Goal: Task Accomplishment & Management: Manage account settings

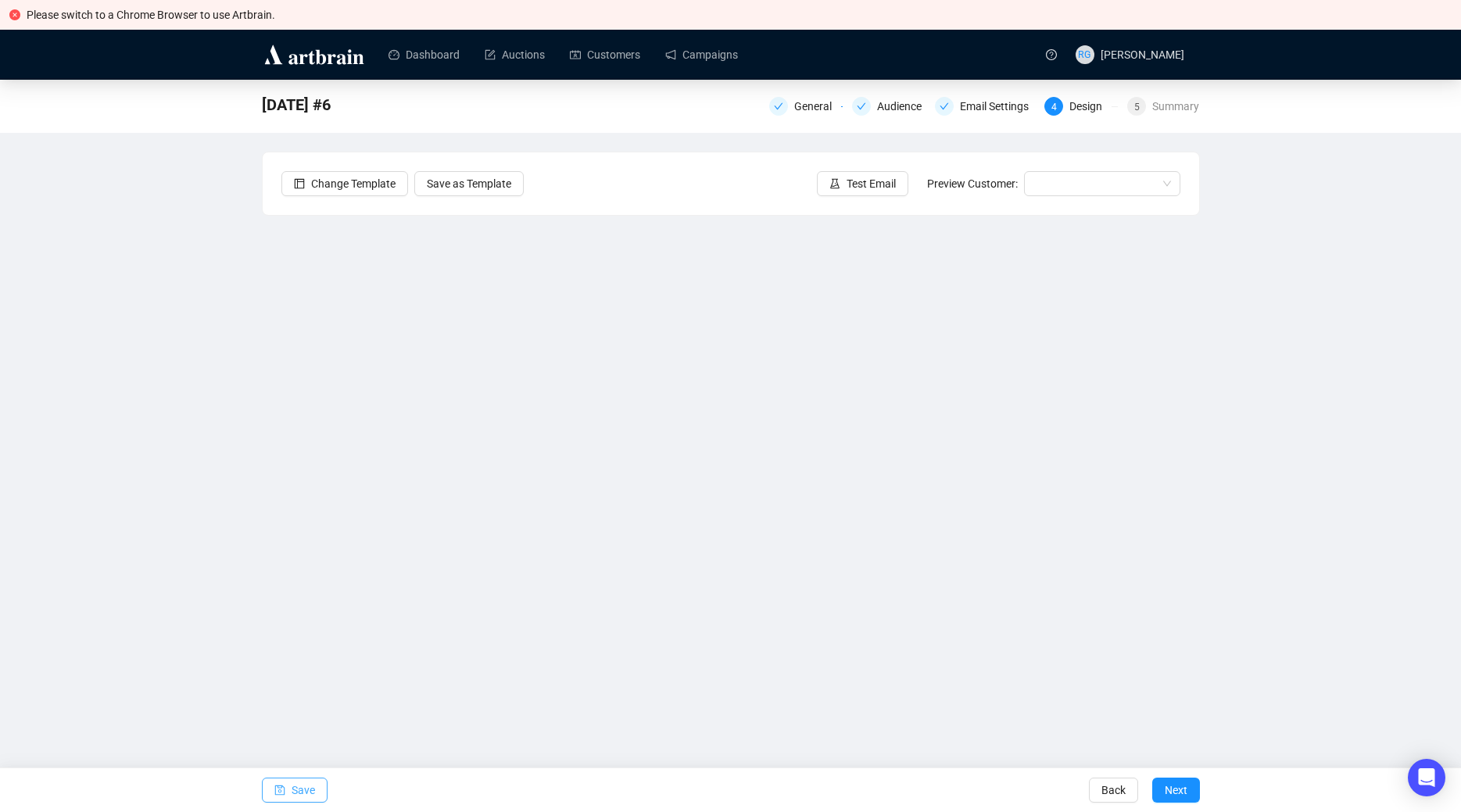
click at [312, 792] on span "Save" at bounding box center [303, 790] width 24 height 44
click at [274, 790] on button "Save" at bounding box center [295, 790] width 66 height 25
click at [302, 793] on span "Save" at bounding box center [303, 790] width 24 height 44
click at [297, 791] on span "Save" at bounding box center [303, 790] width 24 height 44
click at [311, 789] on span "Save" at bounding box center [303, 790] width 24 height 44
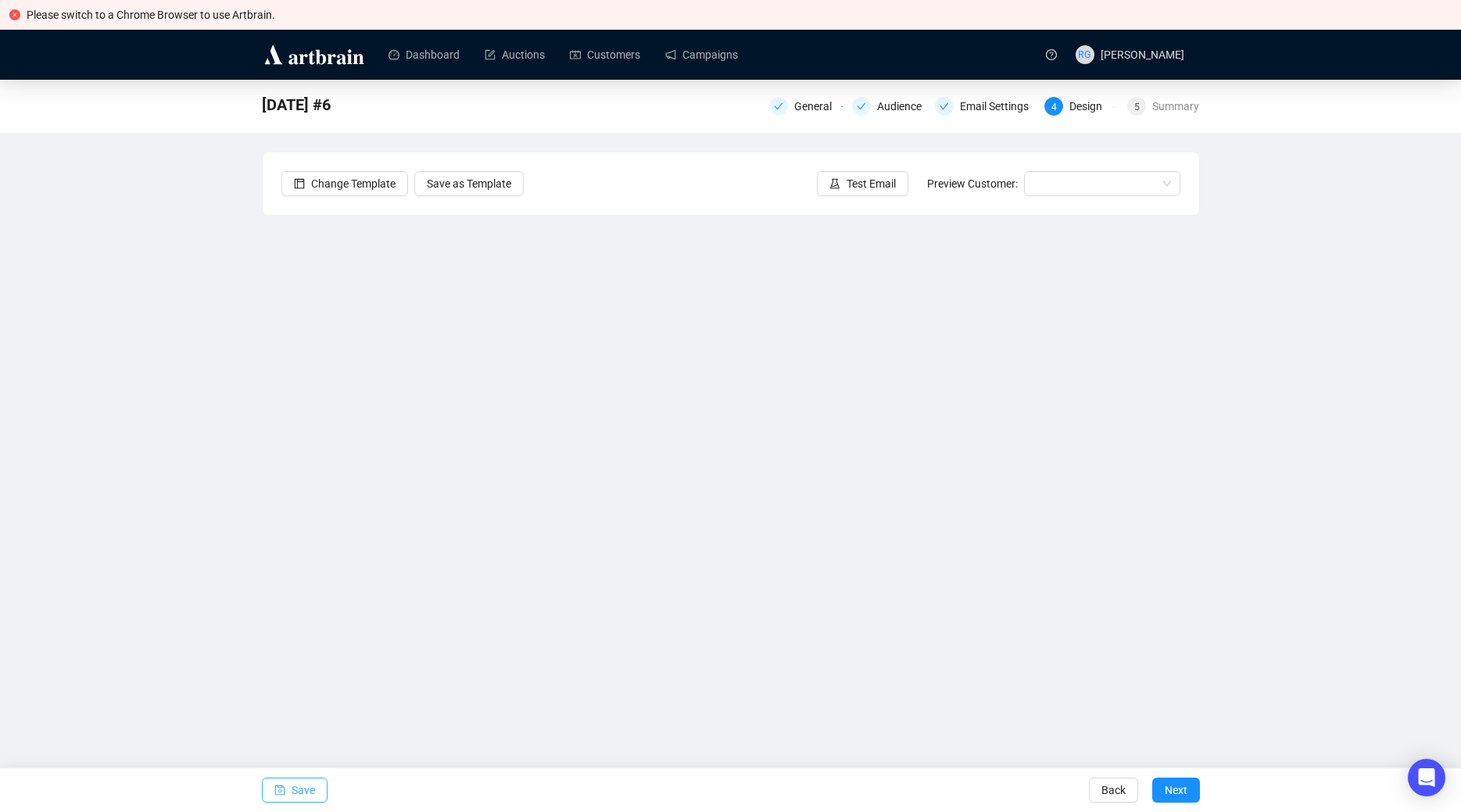
click at [283, 791] on icon "save" at bounding box center [280, 790] width 11 height 11
click at [305, 796] on span "Save" at bounding box center [303, 790] width 24 height 44
click at [299, 790] on span "Save" at bounding box center [303, 790] width 24 height 44
drag, startPoint x: 1200, startPoint y: 300, endPoint x: 1198, endPoint y: 310, distance: 10.2
click at [1198, 310] on div "[DATE] #6 General Audience Email Settings 4 Design 5 Summary Change Template Sa…" at bounding box center [730, 399] width 1461 height 640
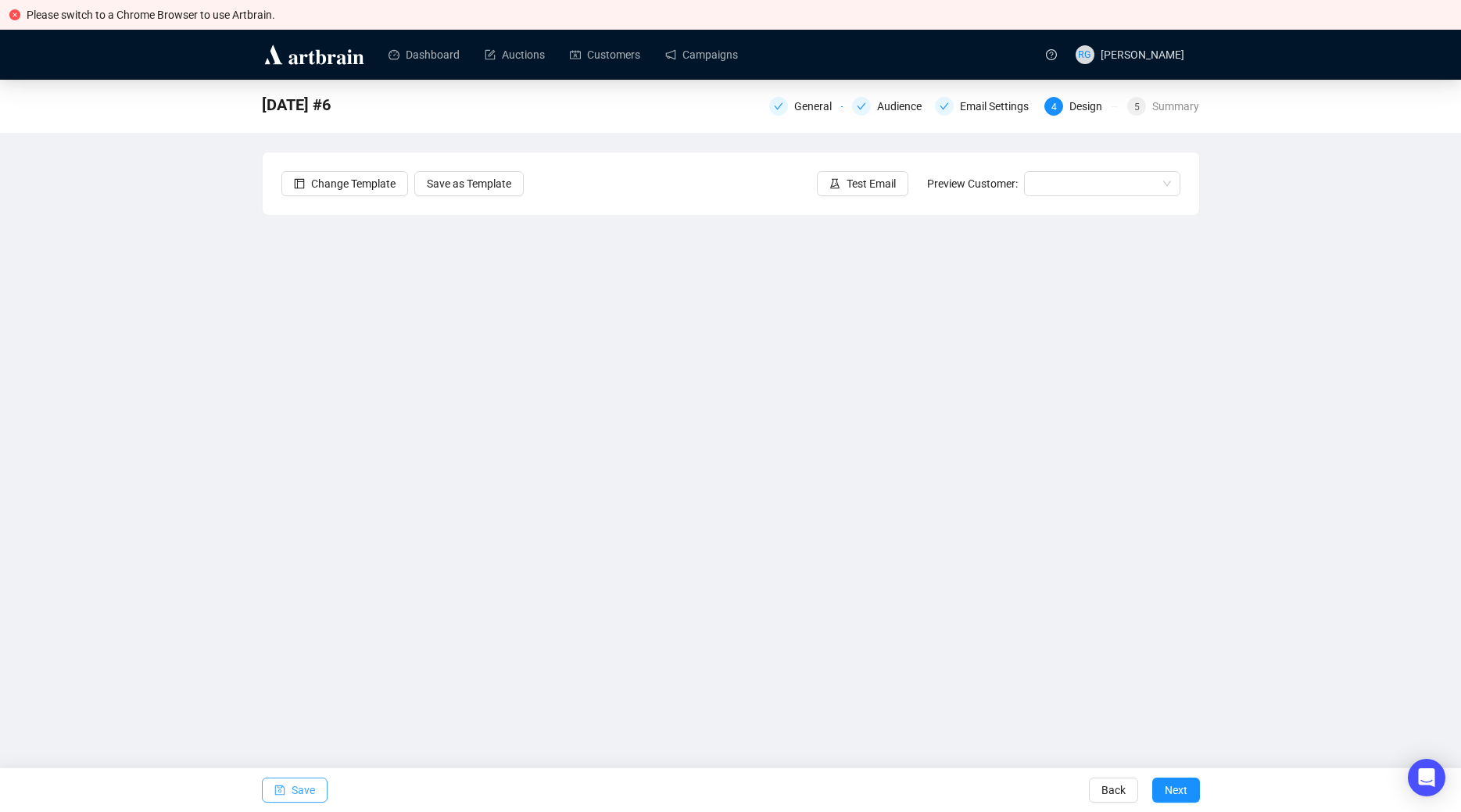
click at [292, 794] on span "Save" at bounding box center [303, 790] width 24 height 44
click at [306, 788] on span "Save" at bounding box center [303, 790] width 24 height 44
click at [298, 787] on span "Save" at bounding box center [303, 790] width 24 height 44
click at [310, 794] on span "Save" at bounding box center [303, 790] width 24 height 44
click at [297, 787] on span "Save" at bounding box center [303, 790] width 24 height 44
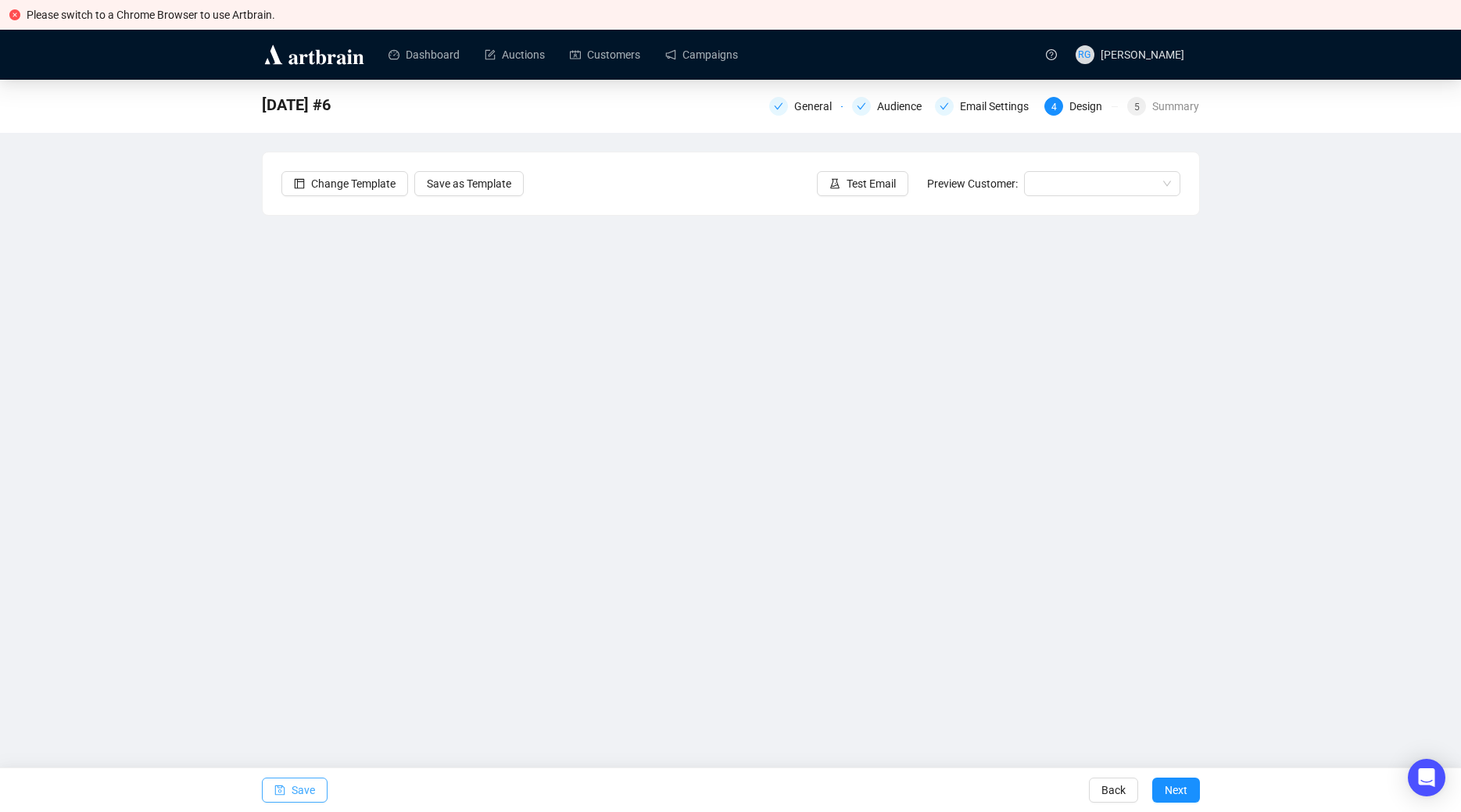
click at [293, 796] on span "Save" at bounding box center [303, 790] width 24 height 44
click at [1255, 395] on div "[DATE] #6 General Audience Email Settings 4 Design 5 Summary Change Template Sa…" at bounding box center [730, 399] width 1461 height 640
click at [312, 788] on span "Save" at bounding box center [303, 790] width 24 height 44
click at [1053, 179] on input "search" at bounding box center [1095, 183] width 123 height 24
click at [1063, 218] on div "[PERSON_NAME] | Example" at bounding box center [1102, 215] width 131 height 18
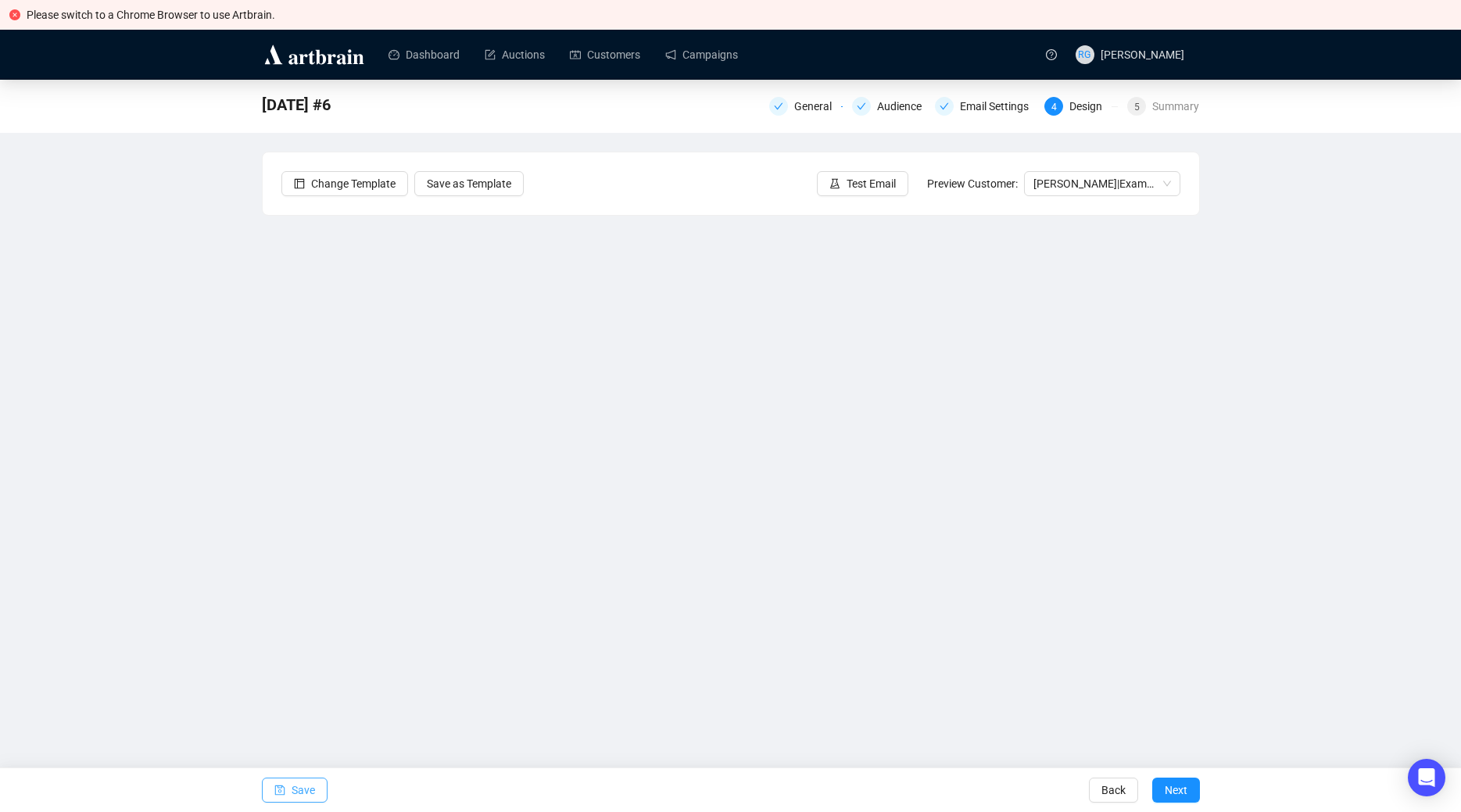
click at [300, 787] on span "Save" at bounding box center [303, 790] width 24 height 44
click at [294, 786] on span "Save" at bounding box center [303, 790] width 24 height 44
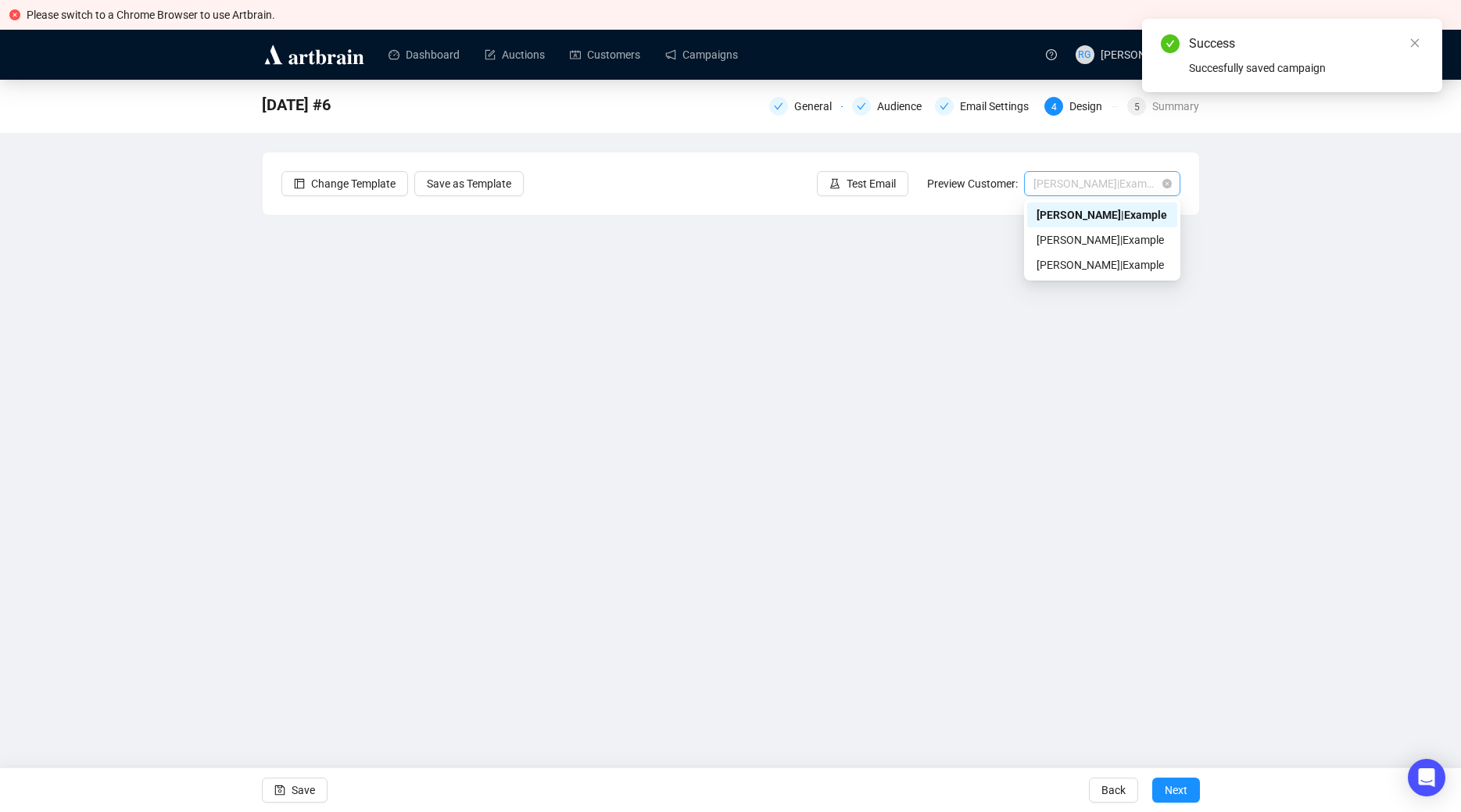
click at [1103, 179] on span "[PERSON_NAME] | Example" at bounding box center [1102, 183] width 137 height 24
click at [1082, 242] on div "[PERSON_NAME] | Example" at bounding box center [1102, 240] width 131 height 18
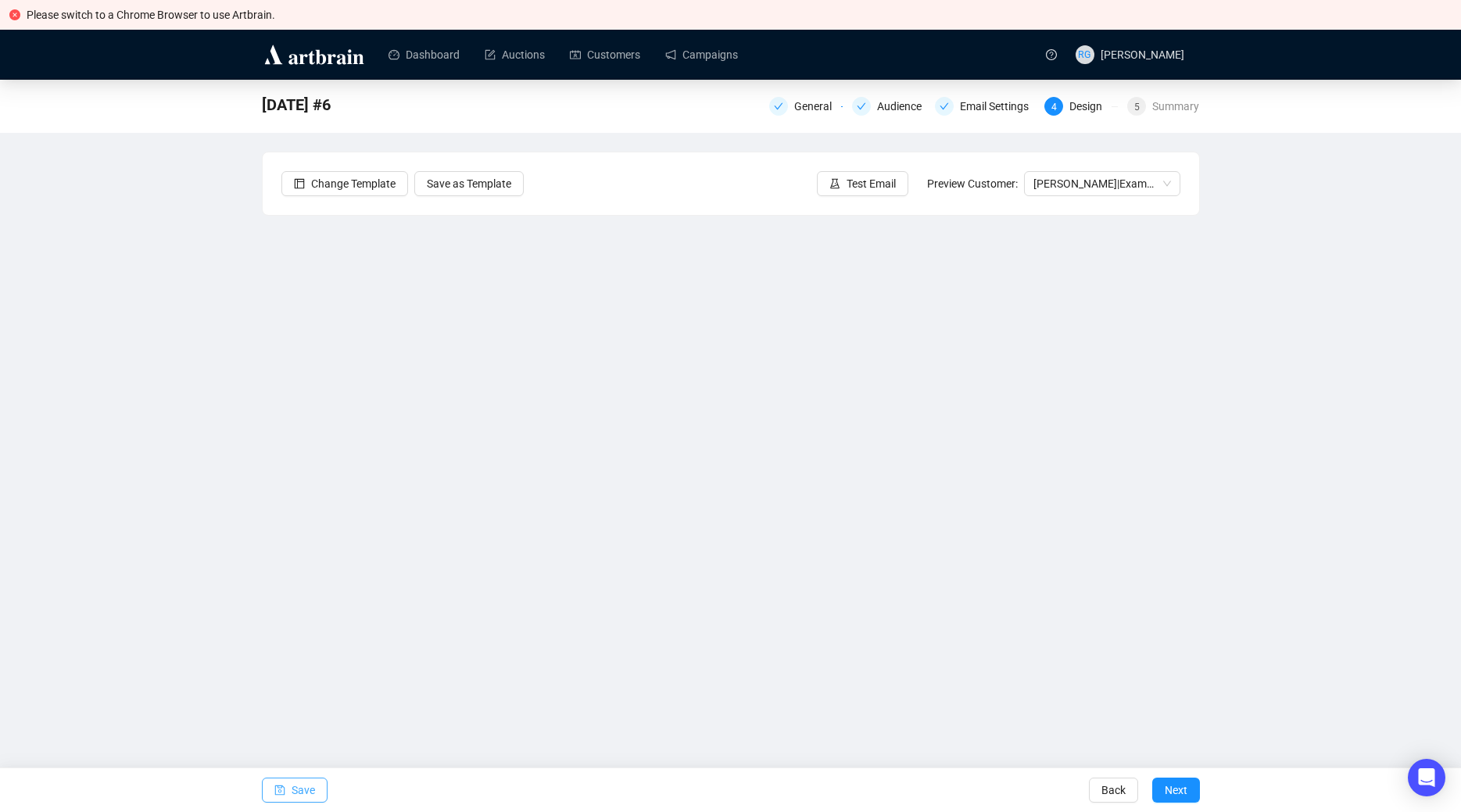
click at [319, 788] on button "Save" at bounding box center [295, 790] width 66 height 25
click at [857, 179] on span "Test Email" at bounding box center [871, 184] width 49 height 18
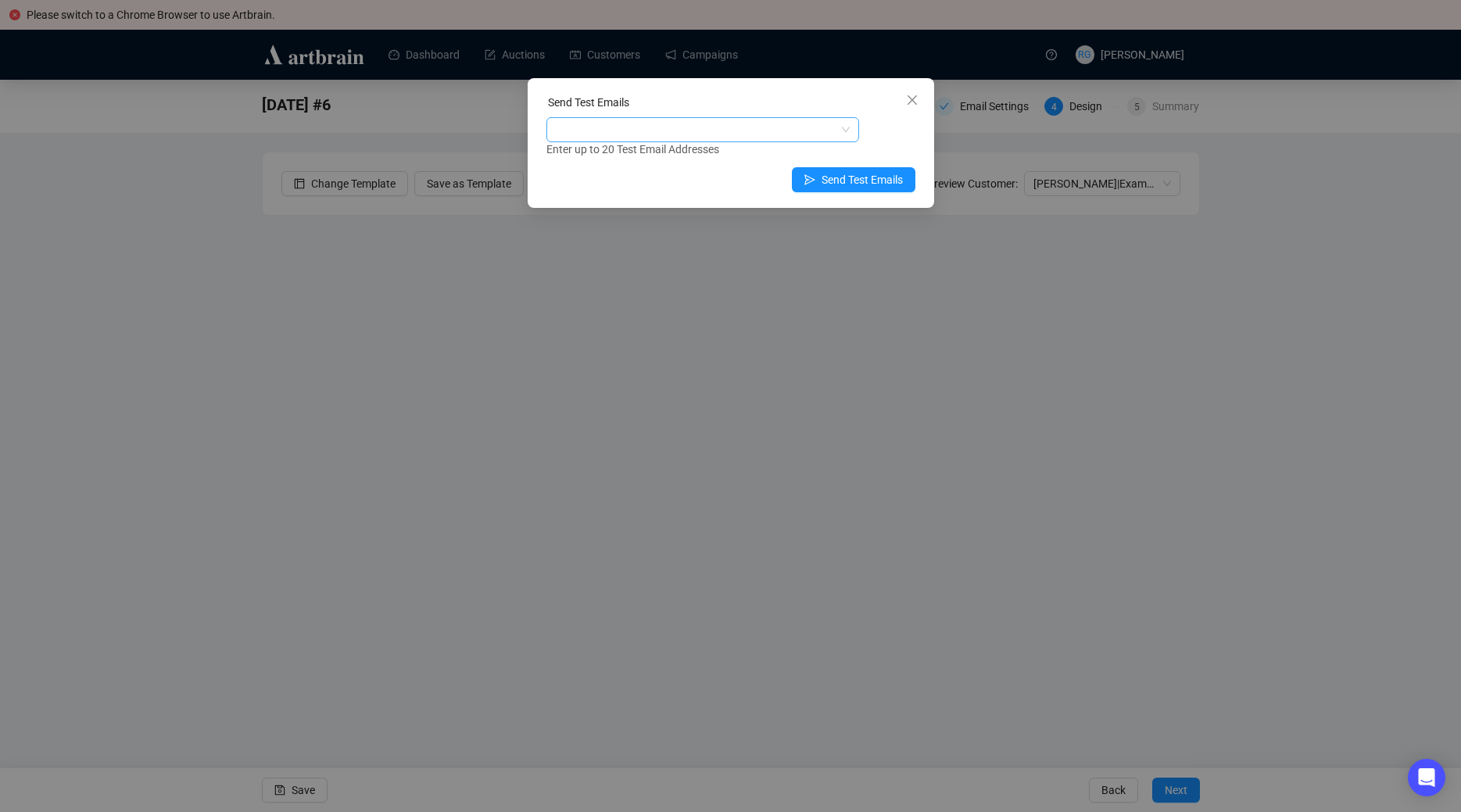
click at [627, 120] on div at bounding box center [694, 129] width 290 height 22
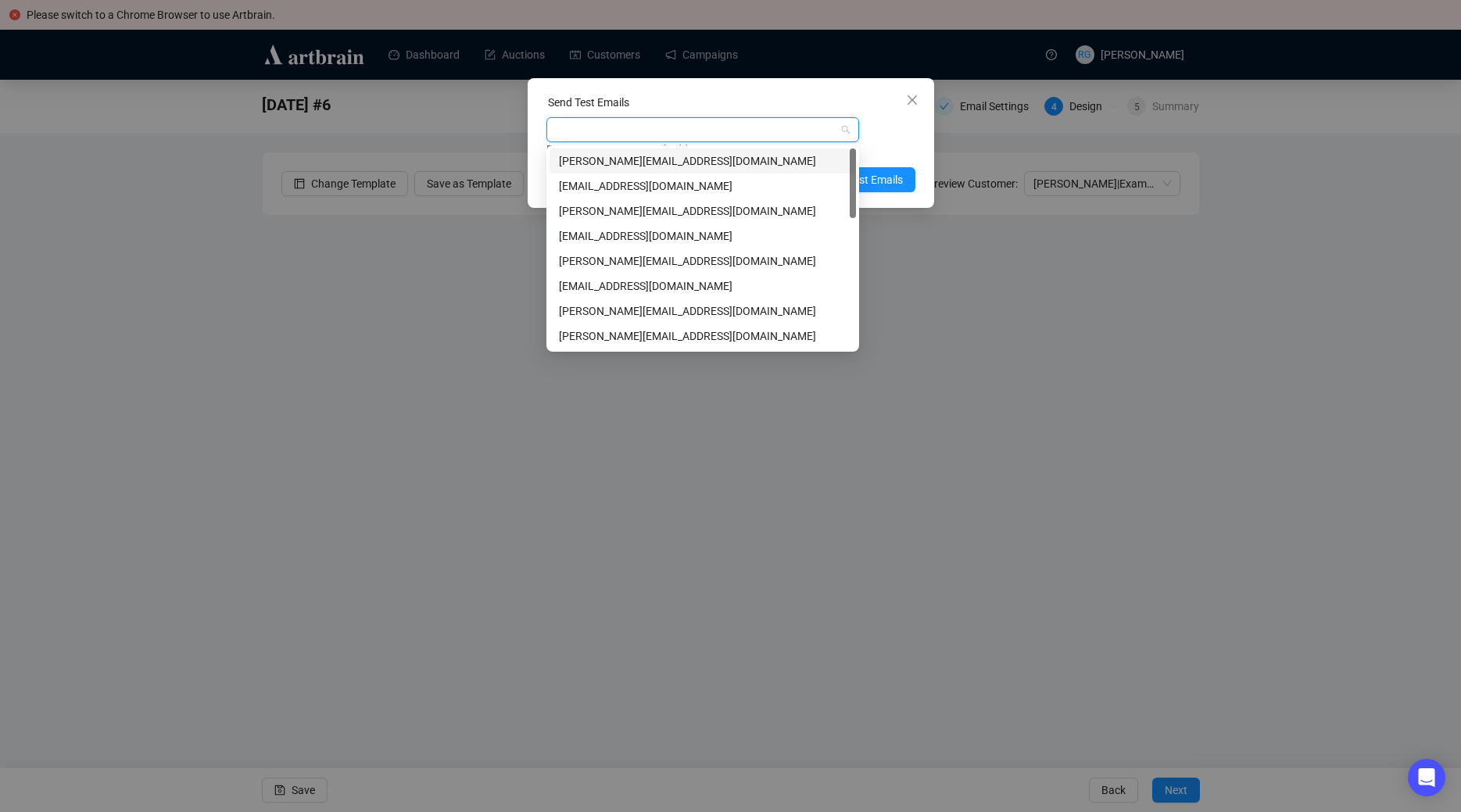
click at [614, 159] on div "[PERSON_NAME][EMAIL_ADDRESS][DOMAIN_NAME]" at bounding box center [702, 161] width 288 height 18
click at [599, 314] on div "[PERSON_NAME][EMAIL_ADDRESS][DOMAIN_NAME]" at bounding box center [702, 311] width 288 height 18
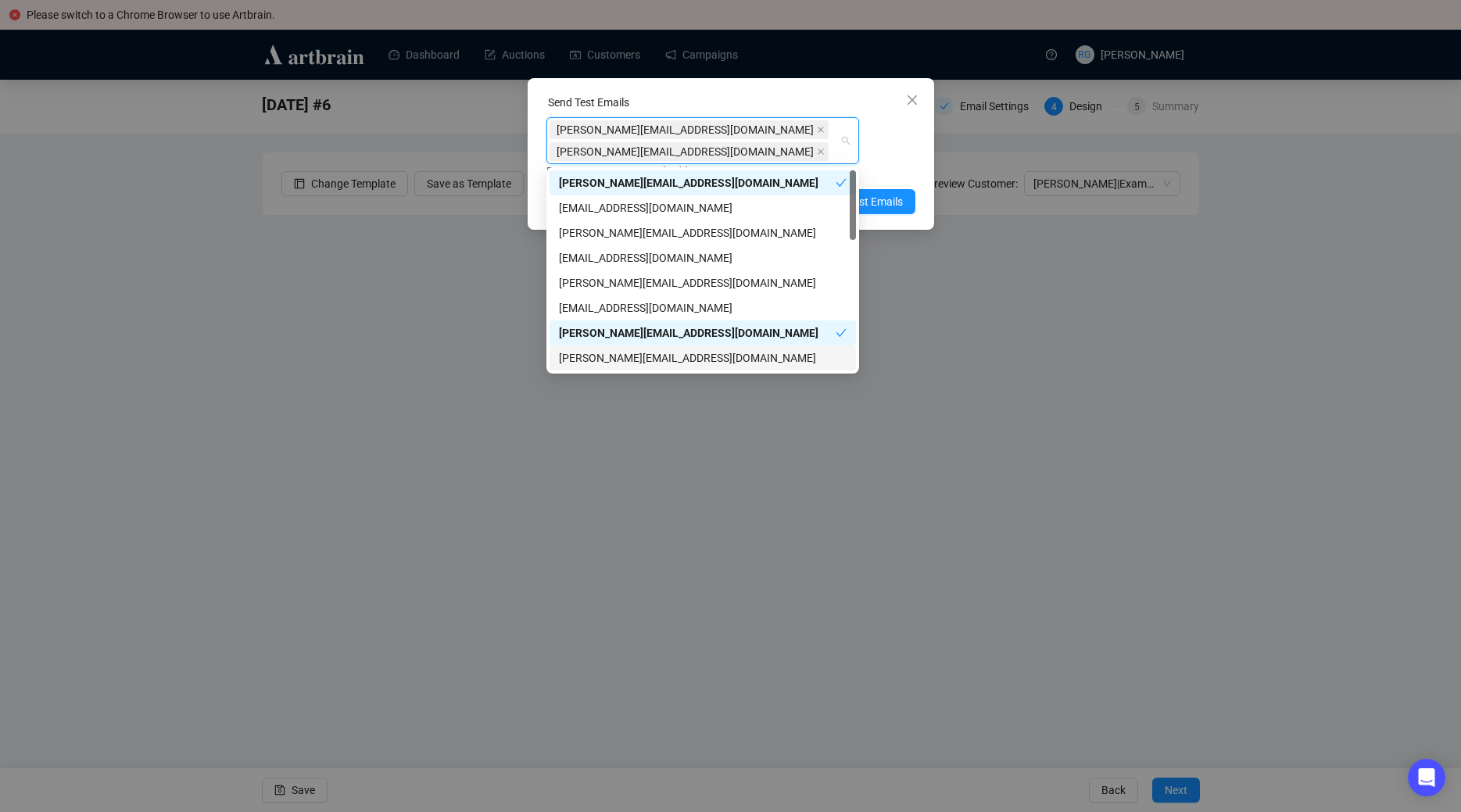
click at [606, 361] on div "[PERSON_NAME][EMAIL_ADDRESS][DOMAIN_NAME]" at bounding box center [702, 358] width 288 height 18
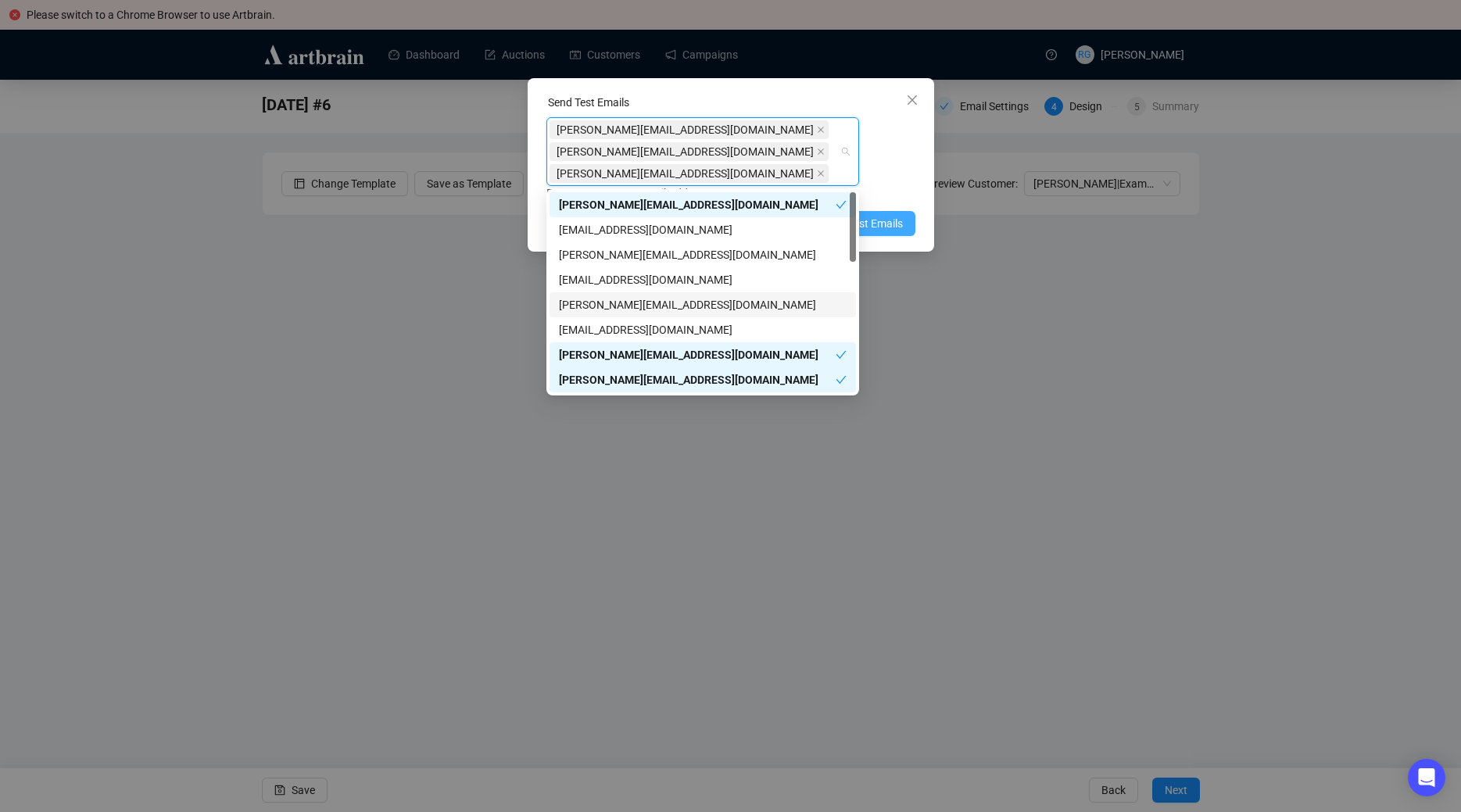
click at [878, 220] on span "Send Test Emails" at bounding box center [863, 223] width 81 height 18
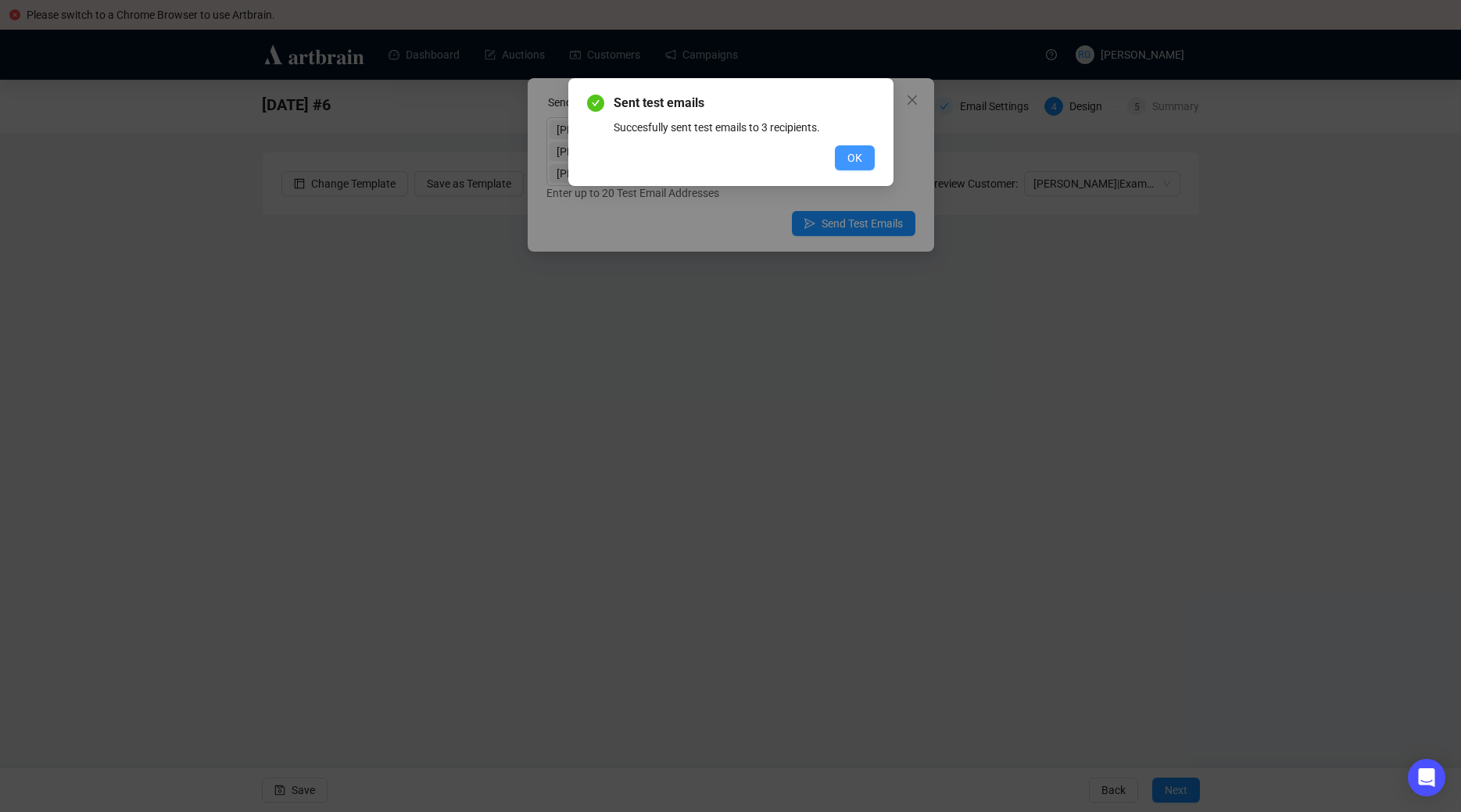
click at [856, 158] on span "OK" at bounding box center [855, 158] width 15 height 18
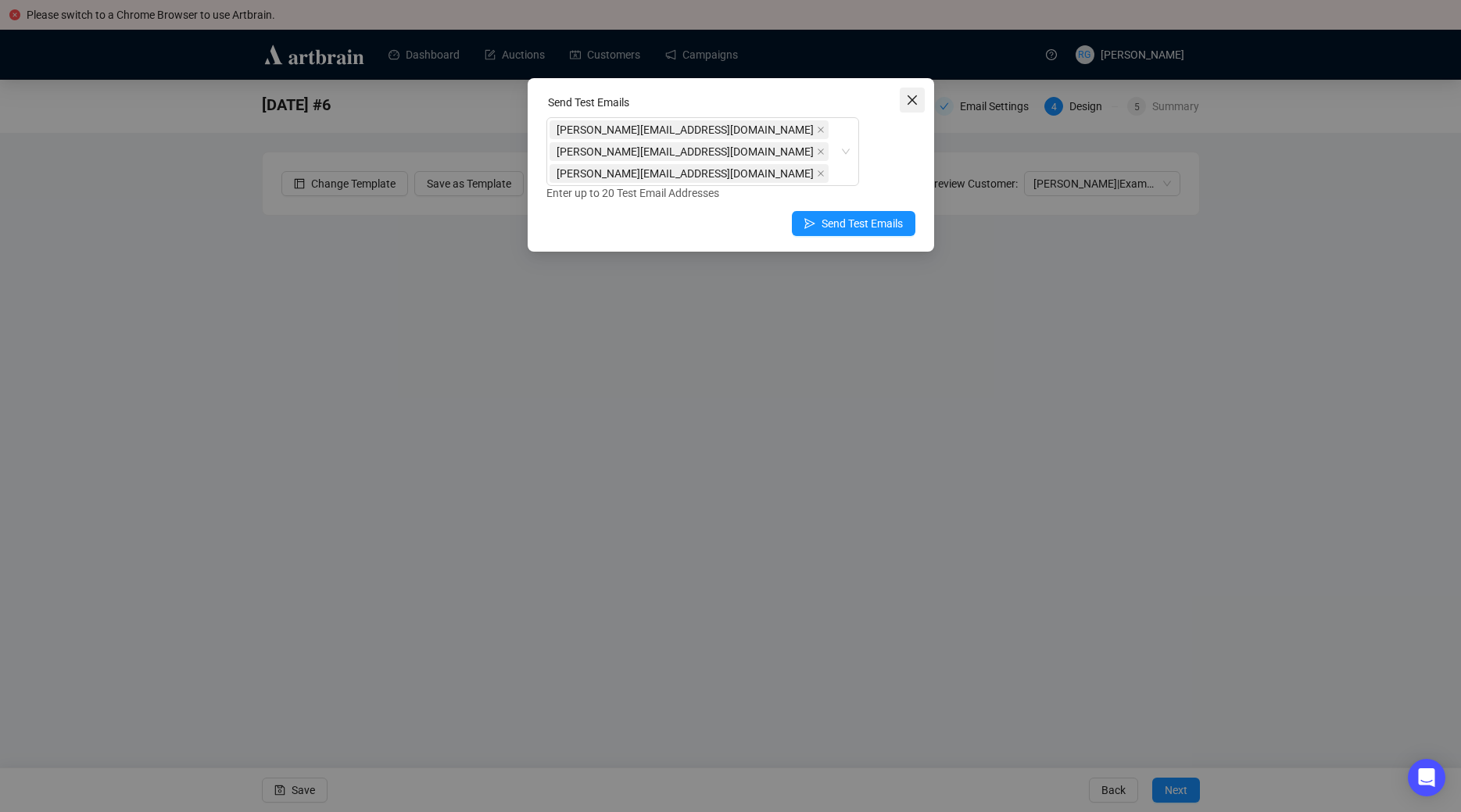
click at [914, 94] on icon "close" at bounding box center [912, 100] width 12 height 12
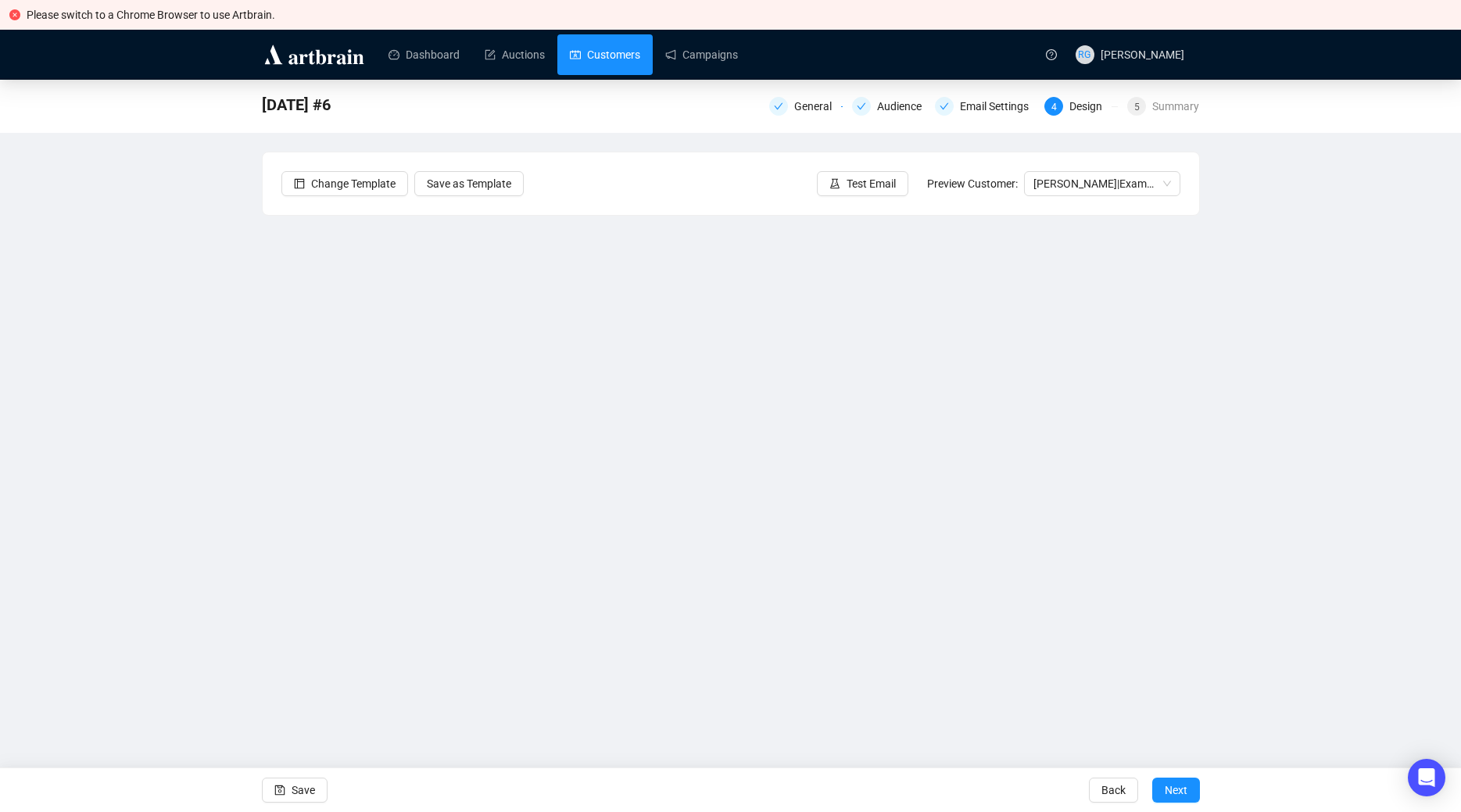
click at [577, 54] on link "Customers" at bounding box center [606, 55] width 70 height 40
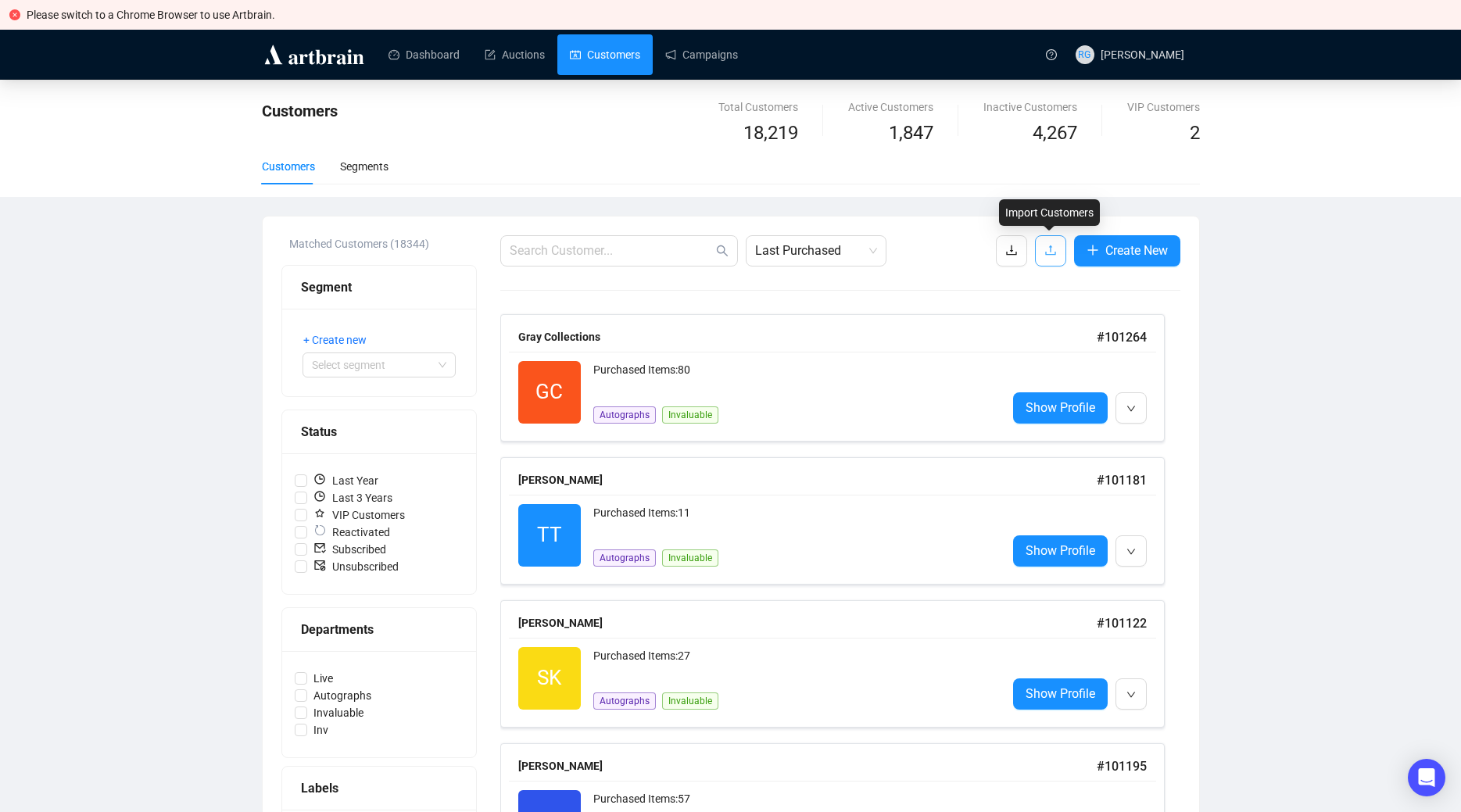
click at [1050, 252] on icon "upload" at bounding box center [1051, 250] width 12 height 12
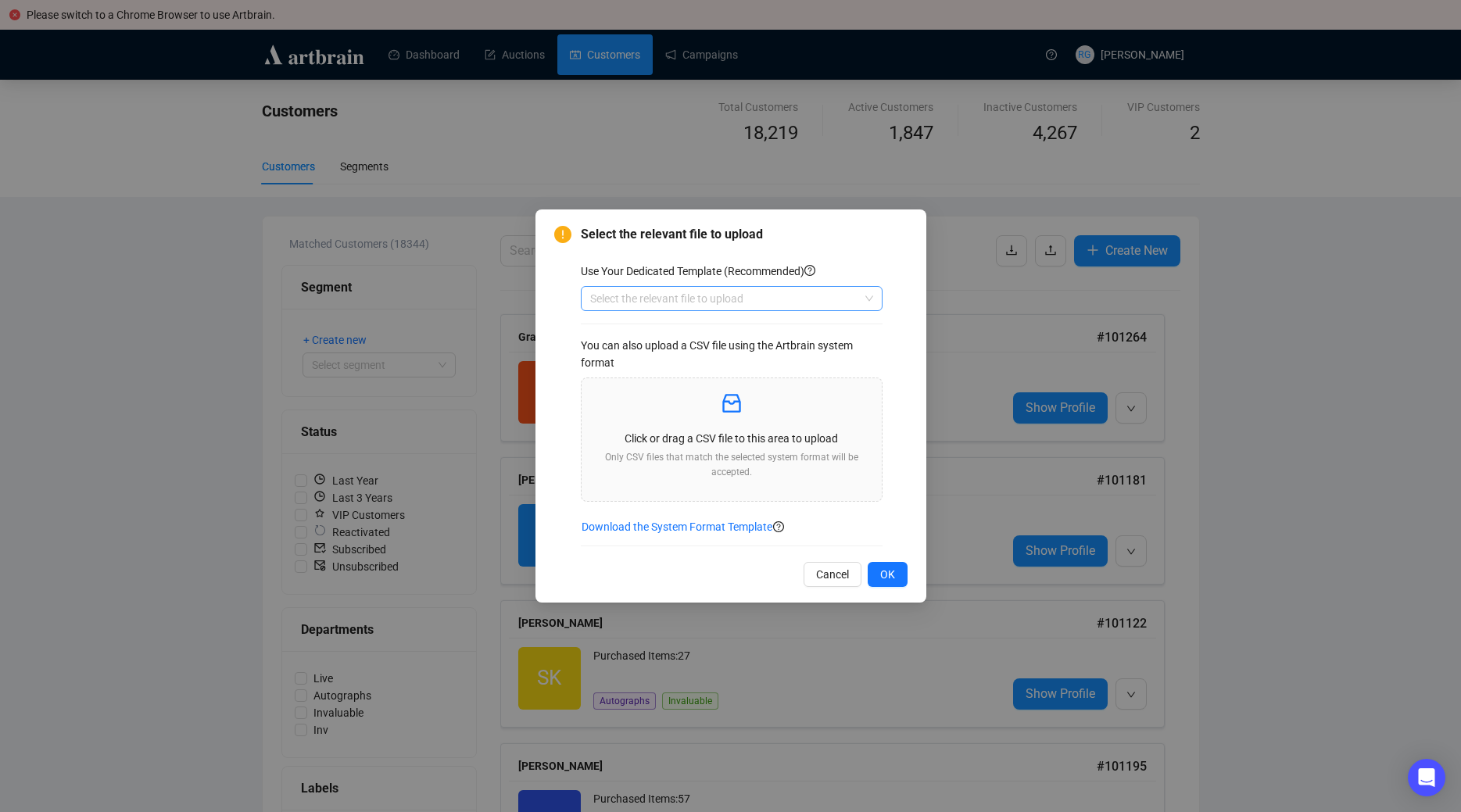
click at [657, 295] on input "search" at bounding box center [725, 298] width 269 height 24
click at [640, 325] on div "Customers" at bounding box center [731, 330] width 276 height 18
click at [744, 453] on p "Only CSV files that match the selected system format will be accepted." at bounding box center [731, 465] width 275 height 30
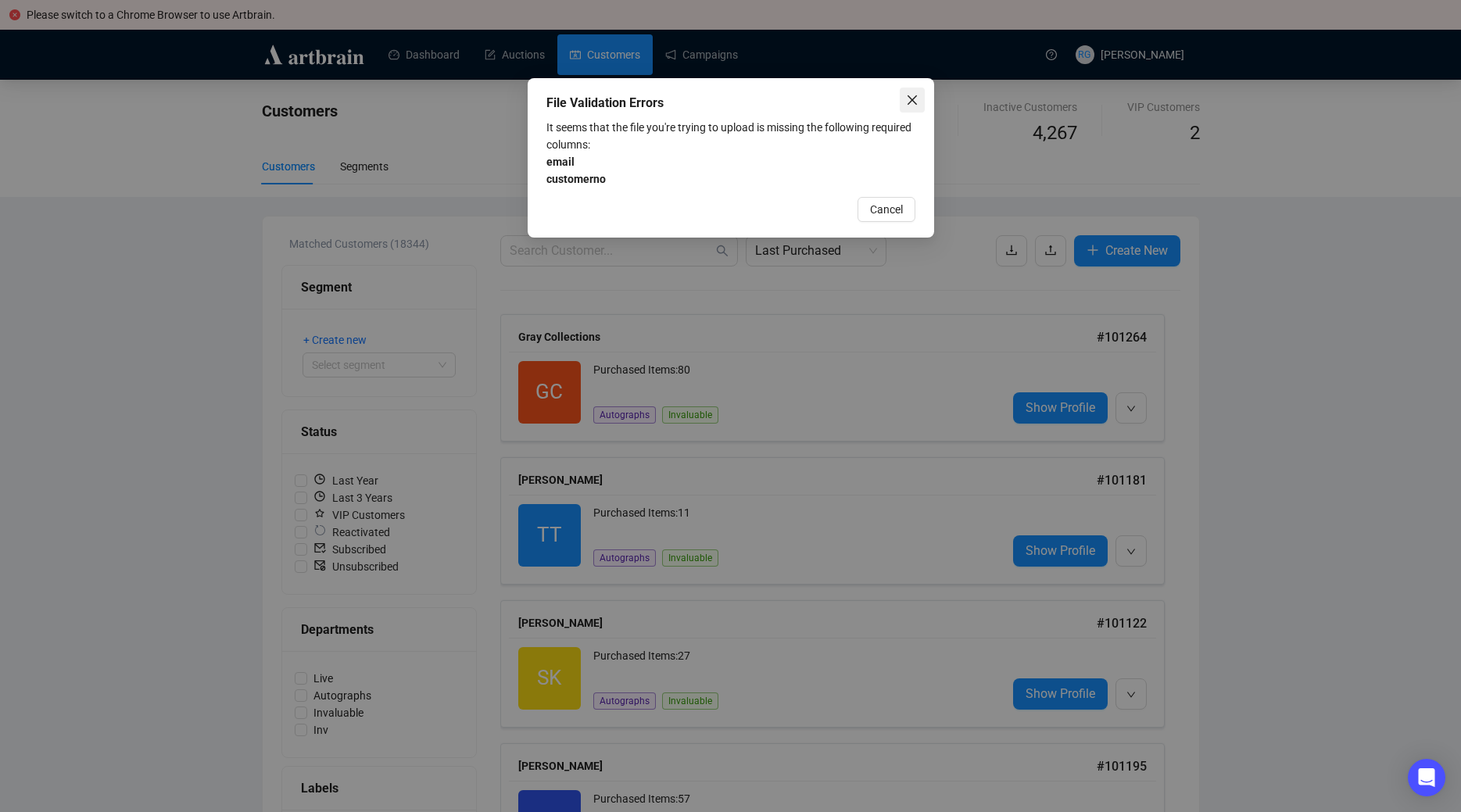
click at [912, 100] on icon "close" at bounding box center [911, 99] width 10 height 10
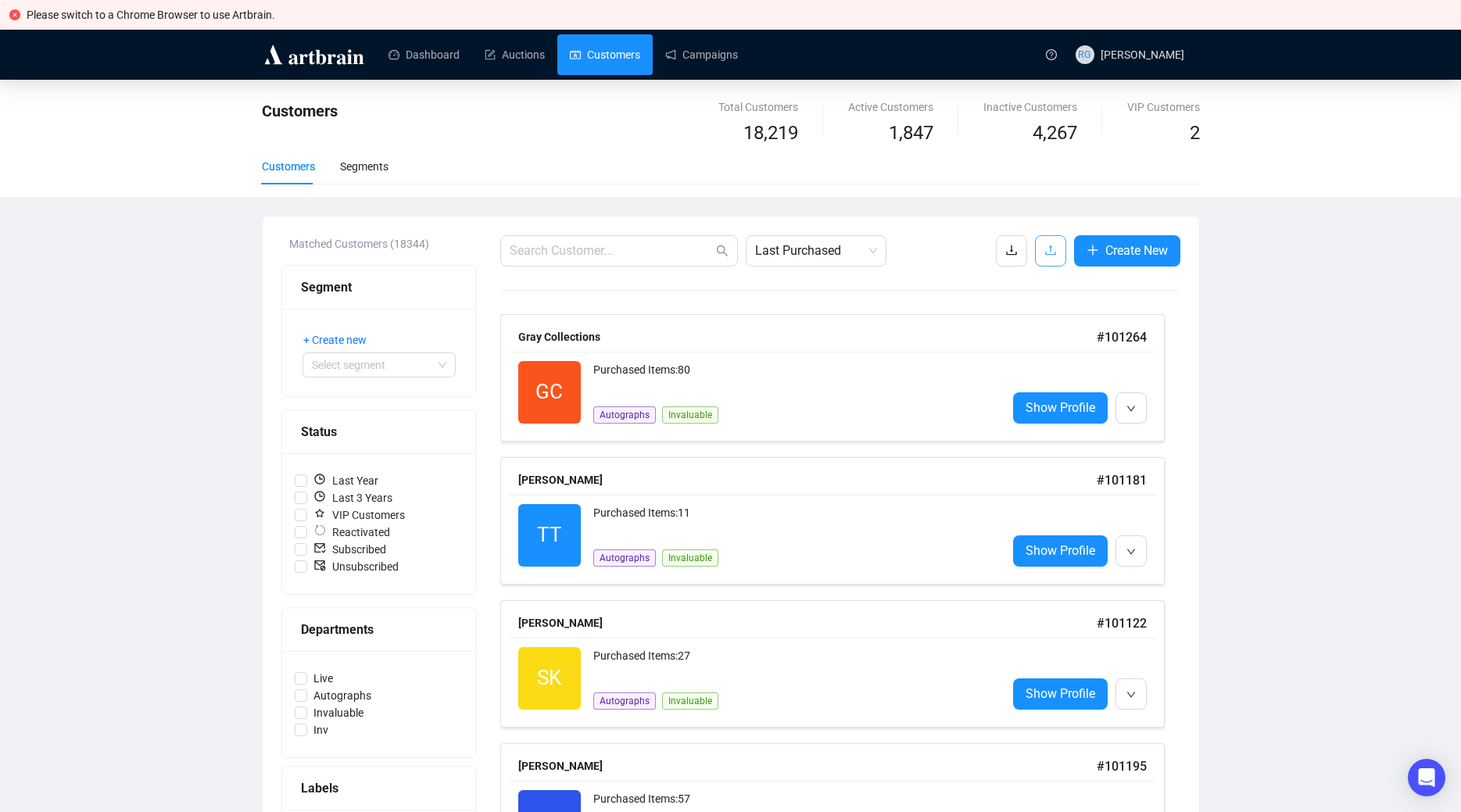
click at [1039, 258] on button "button" at bounding box center [1051, 251] width 32 height 32
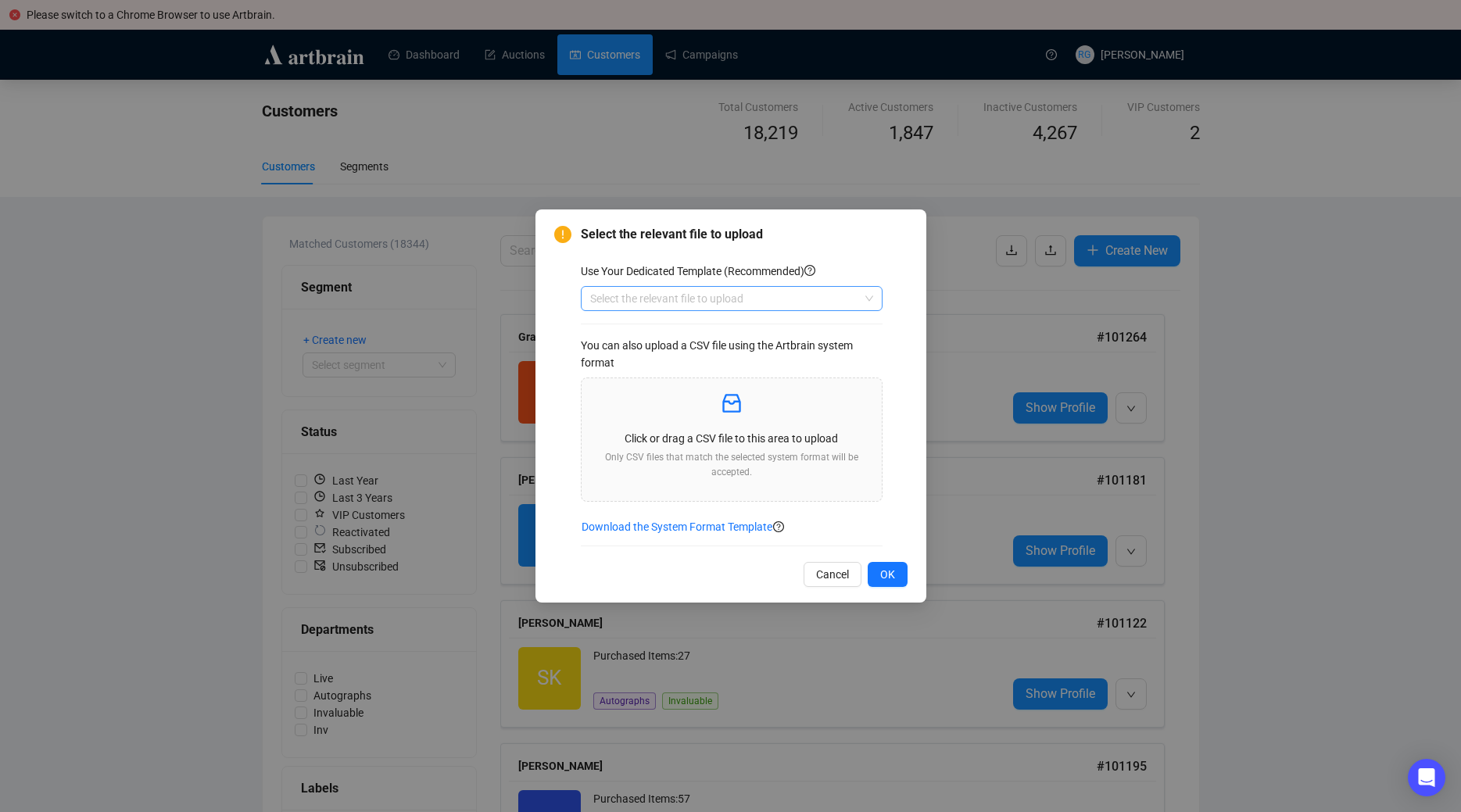
click at [635, 294] on input "search" at bounding box center [725, 298] width 269 height 24
click at [620, 338] on div "Customers" at bounding box center [731, 330] width 276 height 18
click at [726, 439] on p "Click or drag a CSV file to this area to upload" at bounding box center [731, 439] width 275 height 18
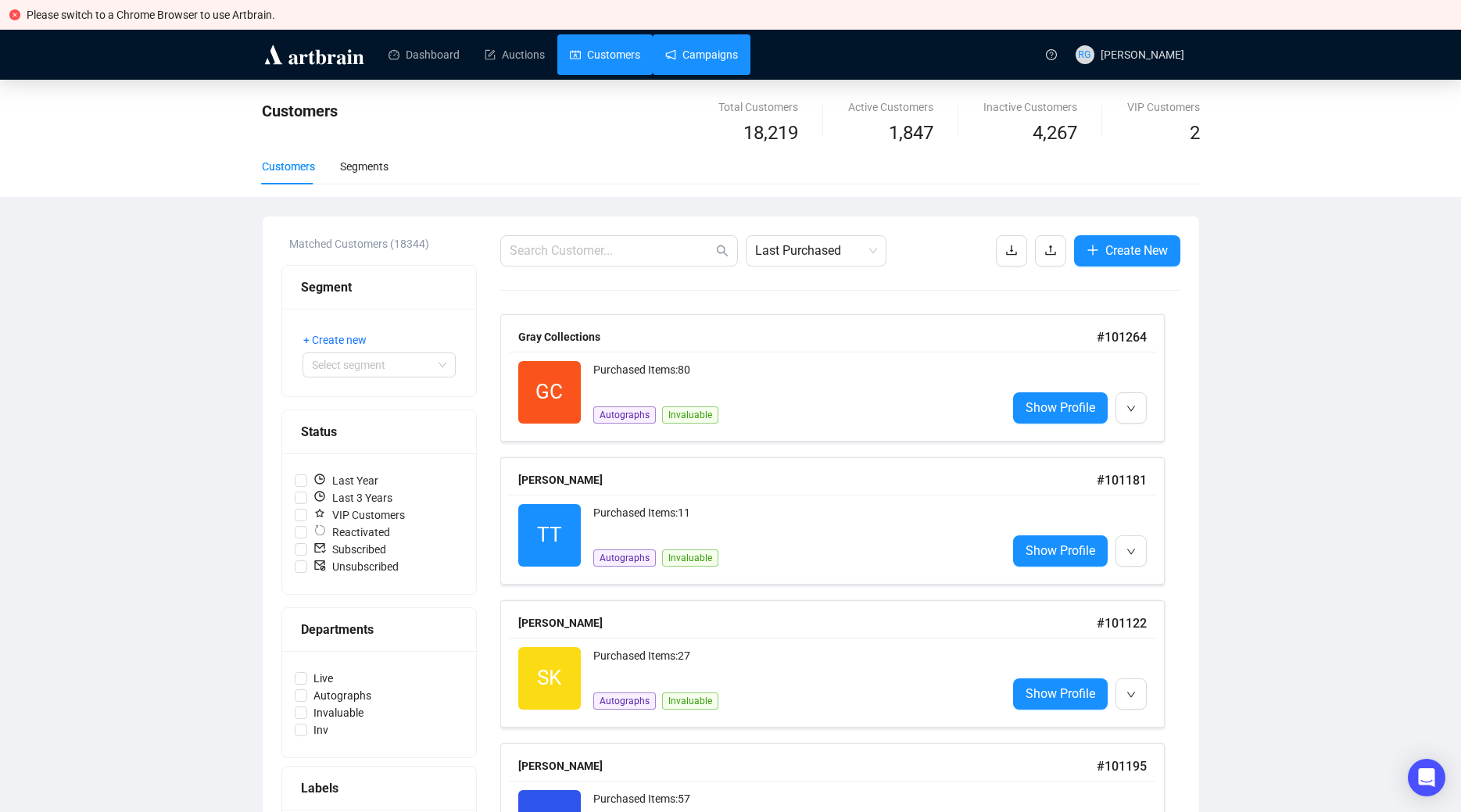
click at [689, 58] on link "Campaigns" at bounding box center [701, 55] width 73 height 40
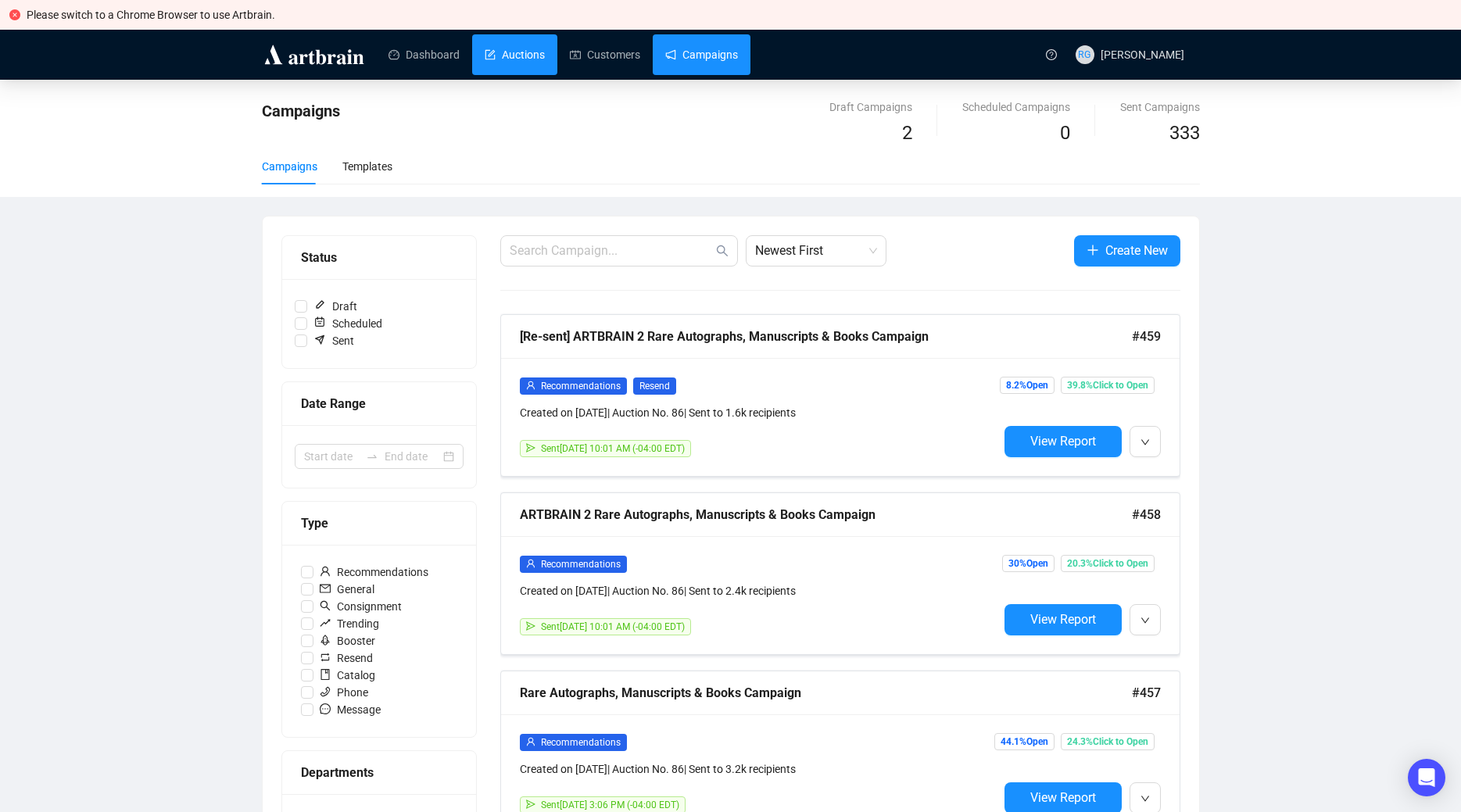
click at [509, 58] on link "Auctions" at bounding box center [515, 55] width 60 height 40
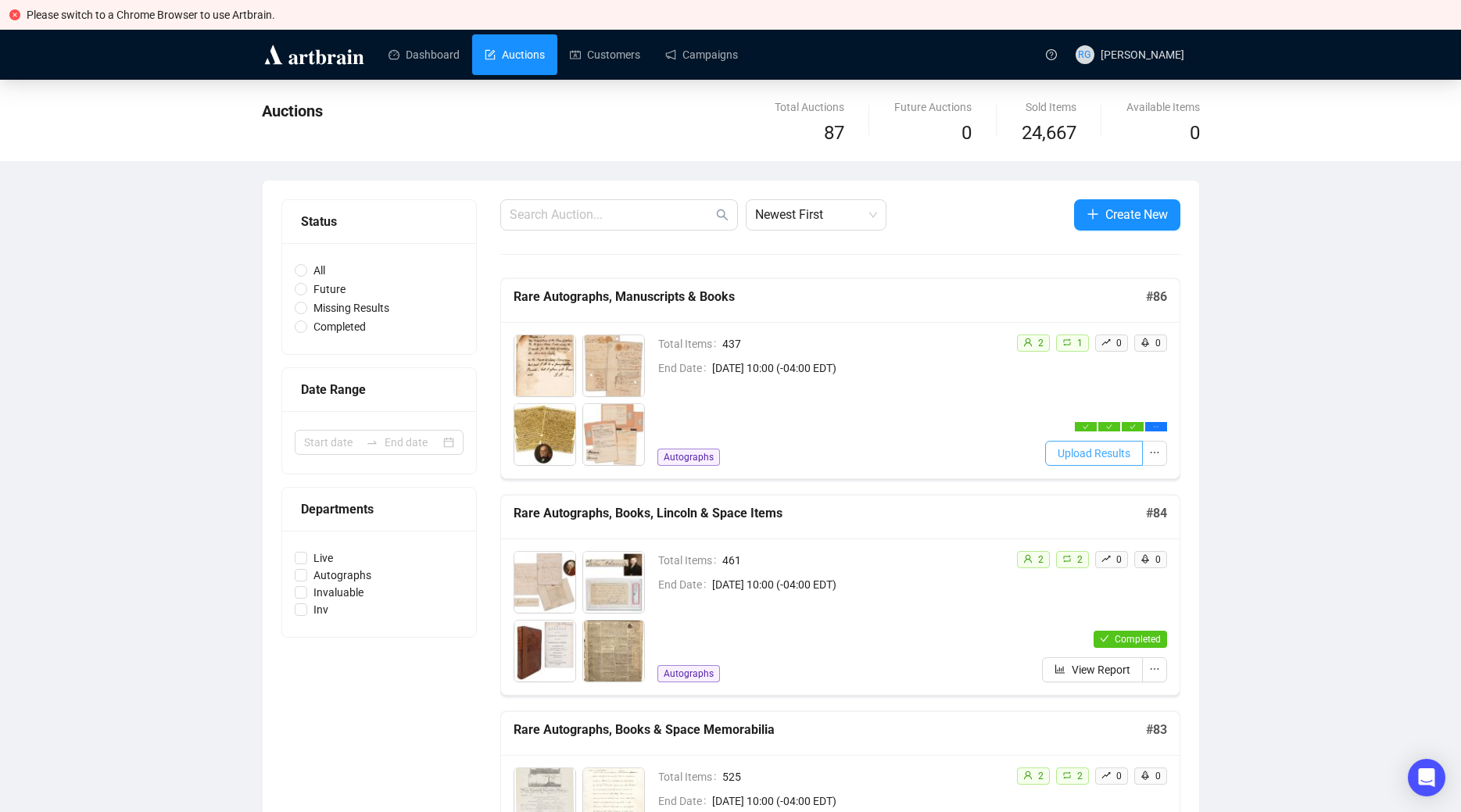
click at [1109, 456] on span "Upload Results" at bounding box center [1094, 453] width 73 height 18
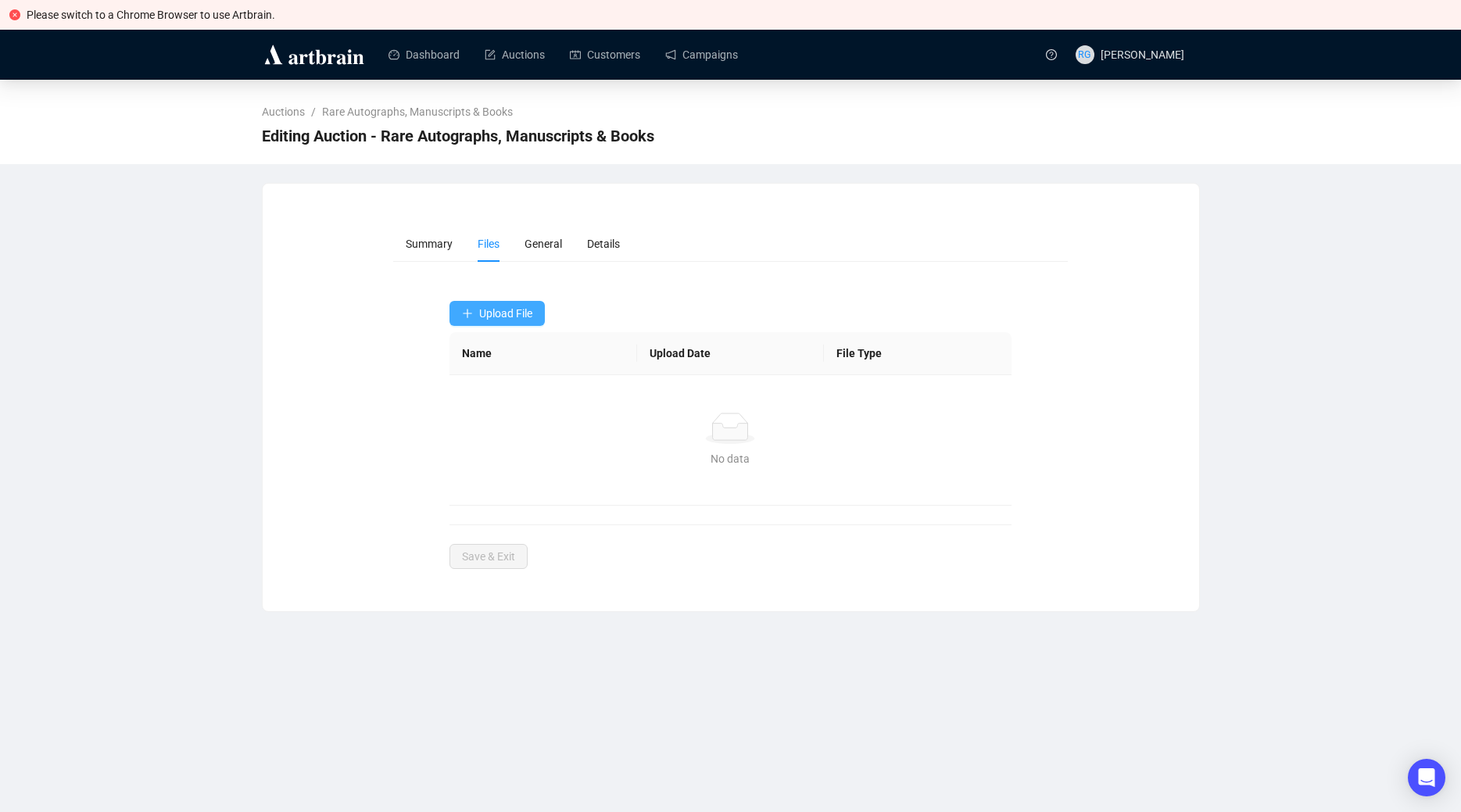
click at [488, 315] on span "Upload File" at bounding box center [505, 313] width 53 height 12
click at [481, 377] on span "Winning Bids" at bounding box center [498, 376] width 72 height 18
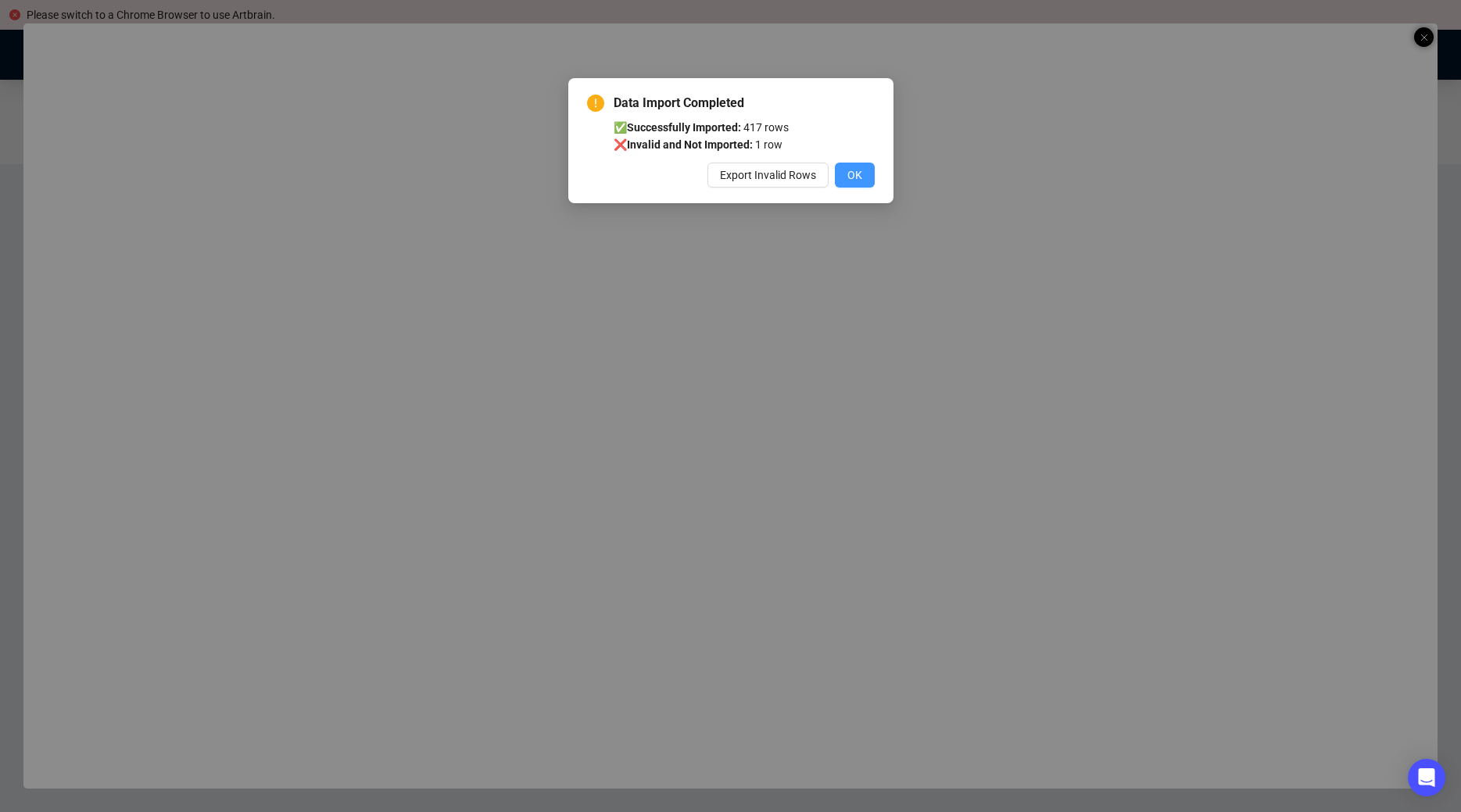
click at [856, 172] on span "OK" at bounding box center [855, 175] width 15 height 18
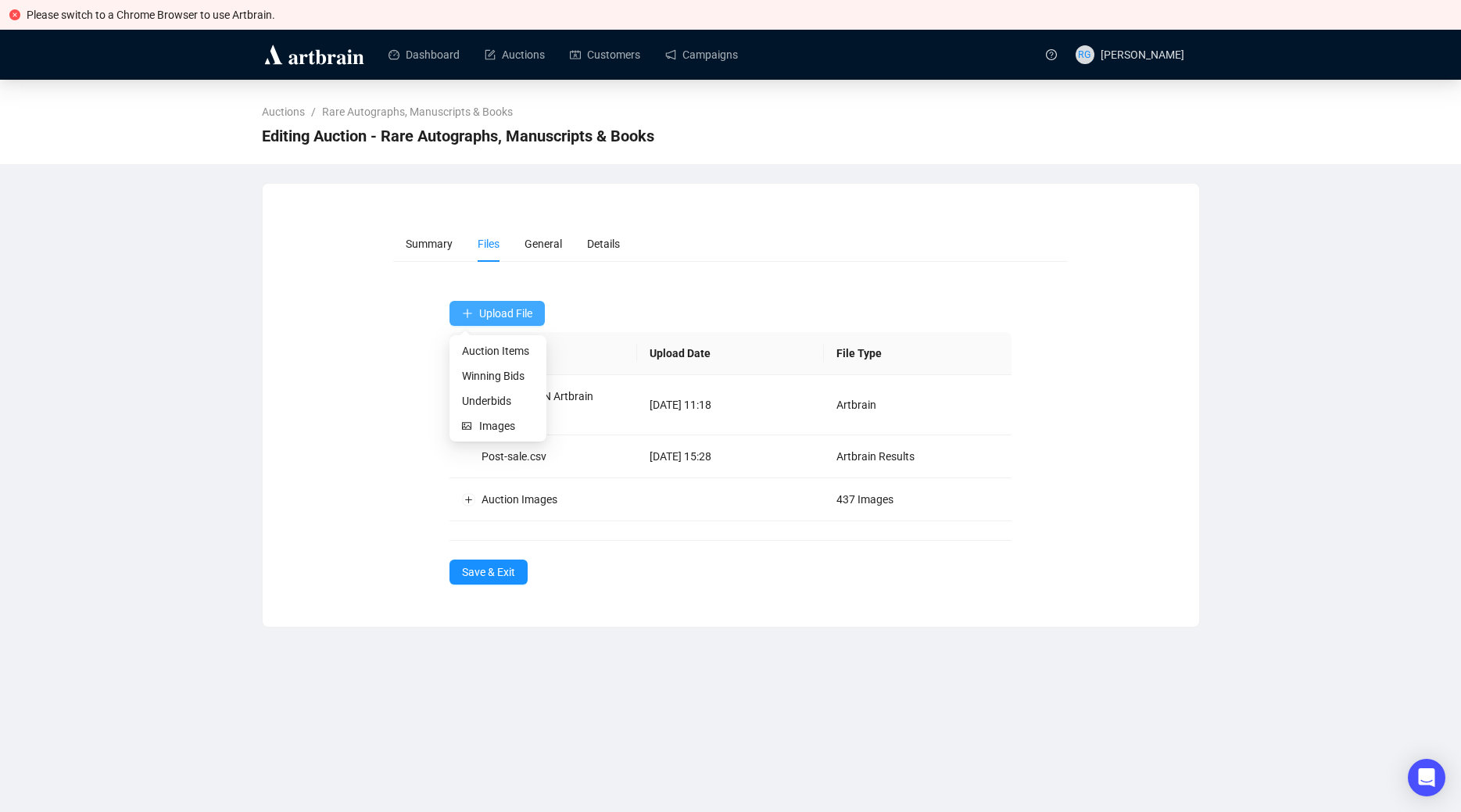
click at [486, 310] on span "Upload File" at bounding box center [505, 313] width 53 height 12
click at [488, 401] on span "Underbids" at bounding box center [498, 401] width 72 height 18
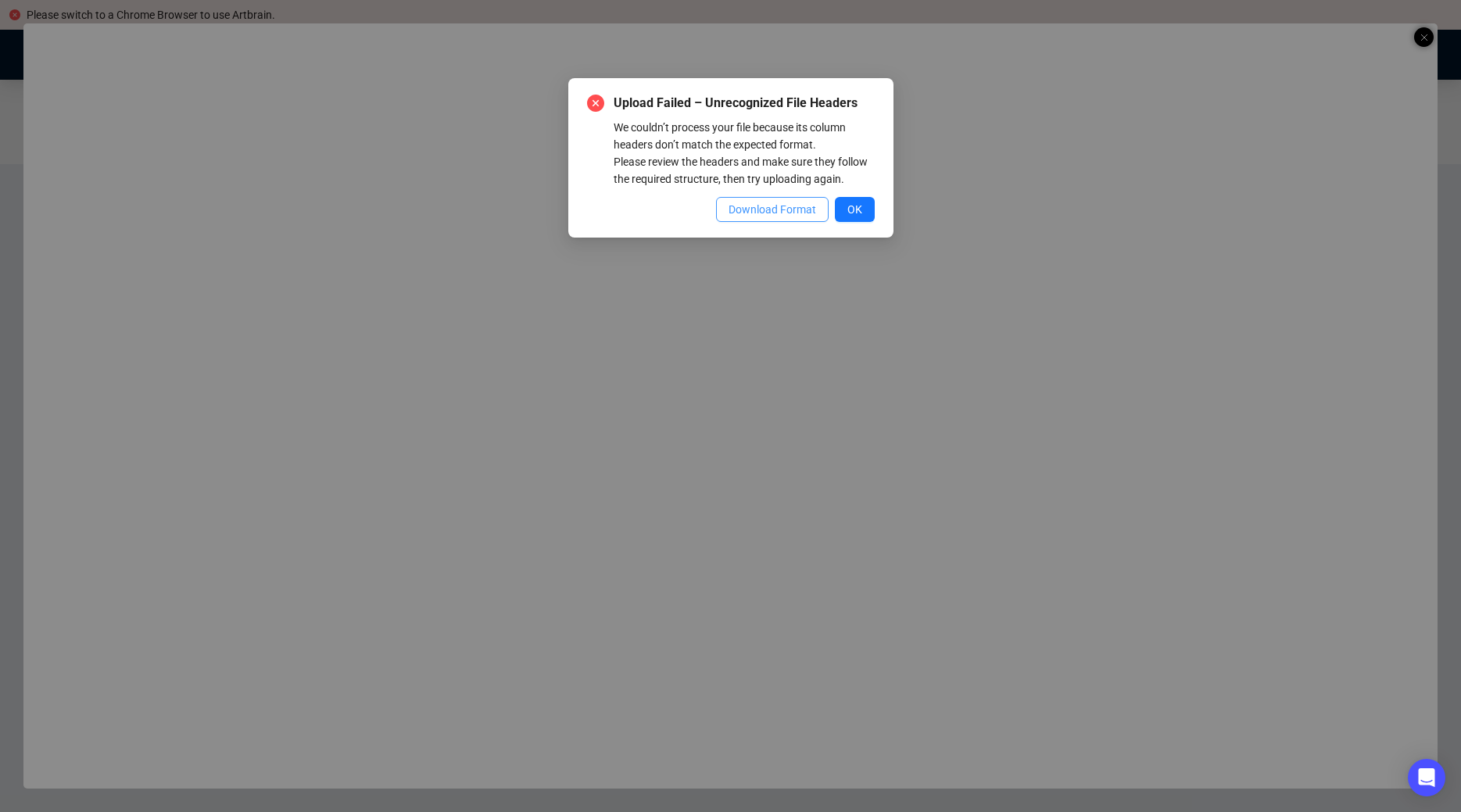
click at [764, 212] on span "Download Format" at bounding box center [772, 209] width 87 height 18
click at [1062, 14] on div "Upload Failed – Unrecognized File Headers We couldn’t process your file because…" at bounding box center [730, 406] width 1461 height 812
click at [856, 212] on span "OK" at bounding box center [855, 209] width 15 height 18
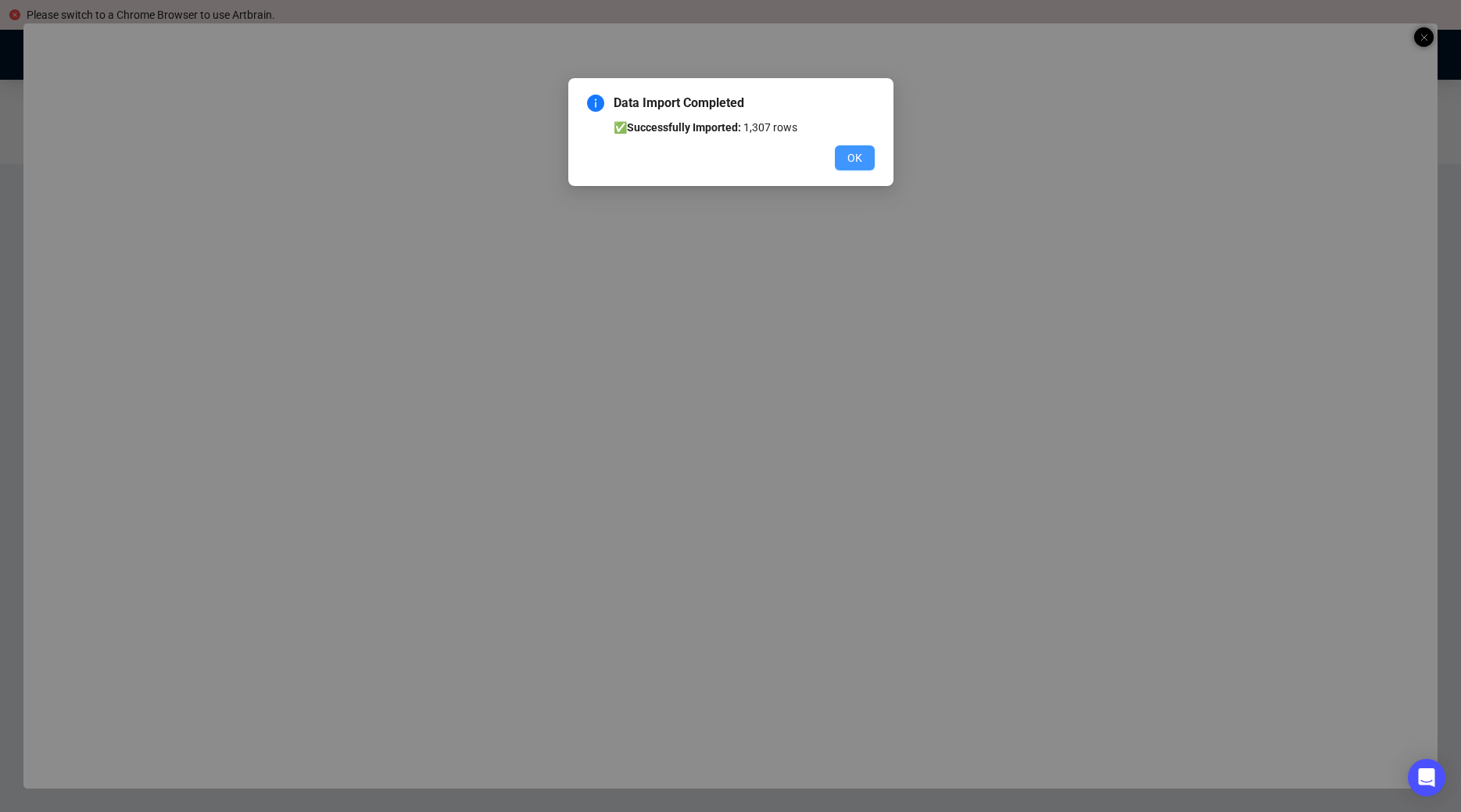
click at [858, 155] on span "OK" at bounding box center [855, 158] width 15 height 18
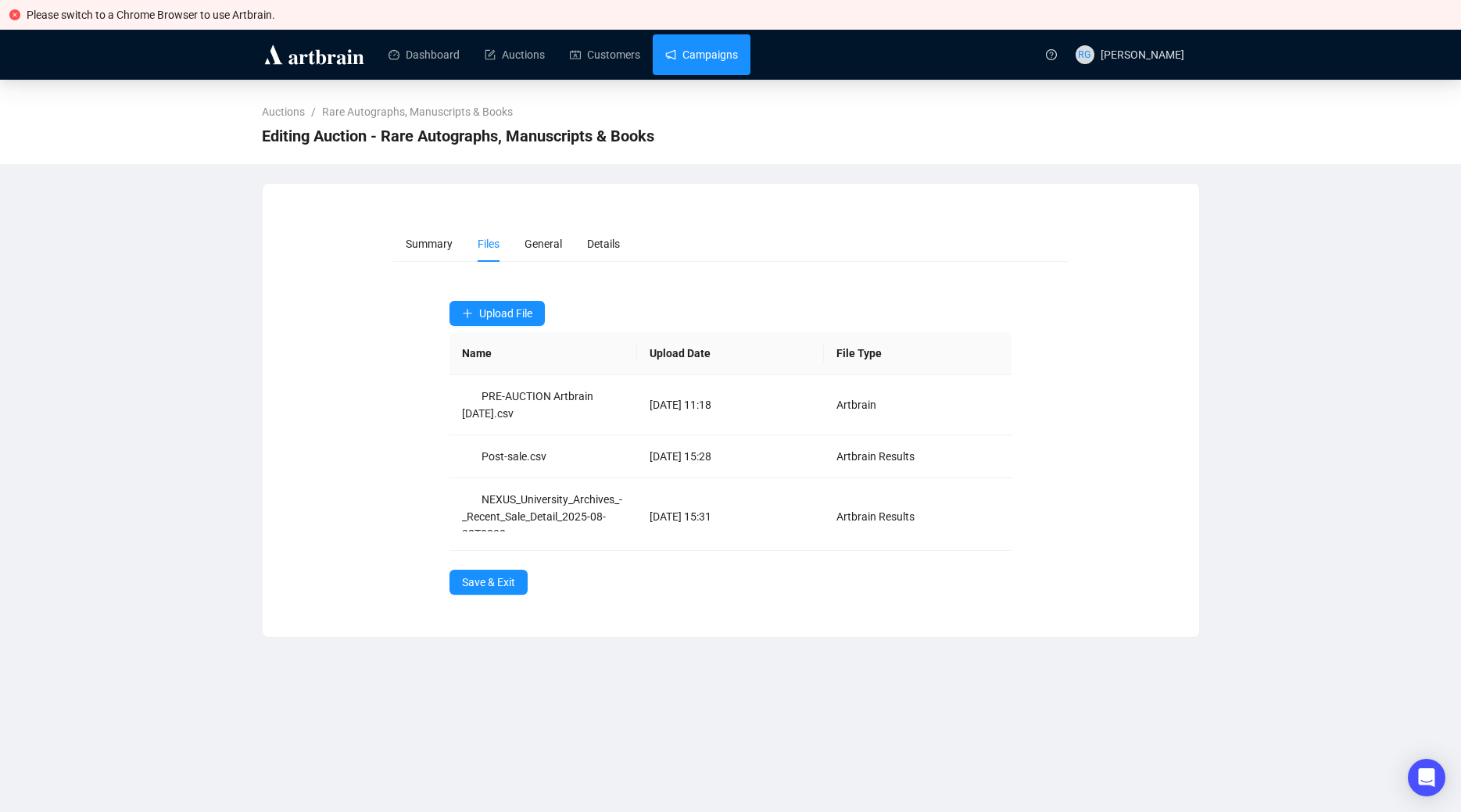
click at [701, 57] on link "Campaigns" at bounding box center [701, 55] width 73 height 40
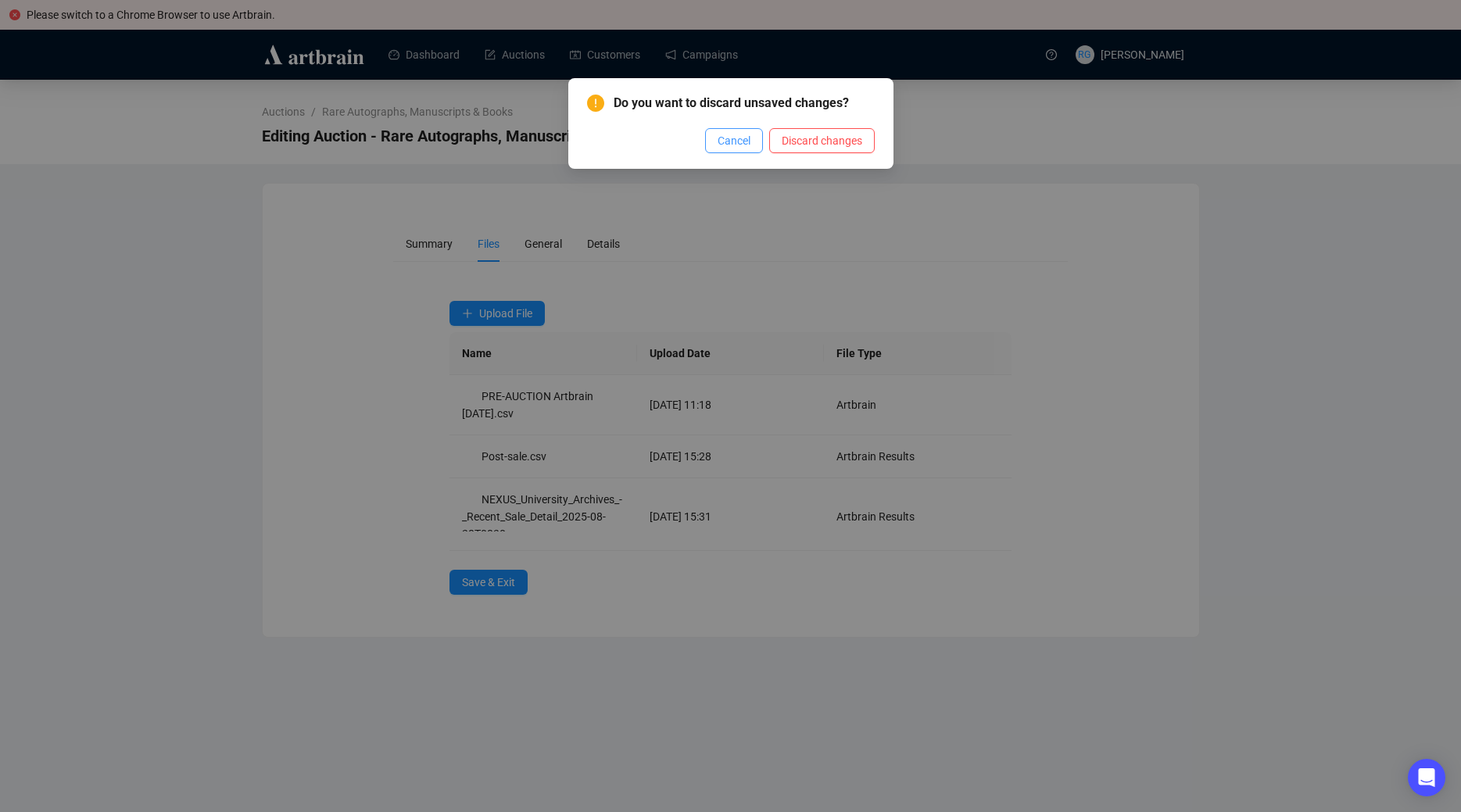
click at [738, 143] on span "Cancel" at bounding box center [733, 141] width 33 height 18
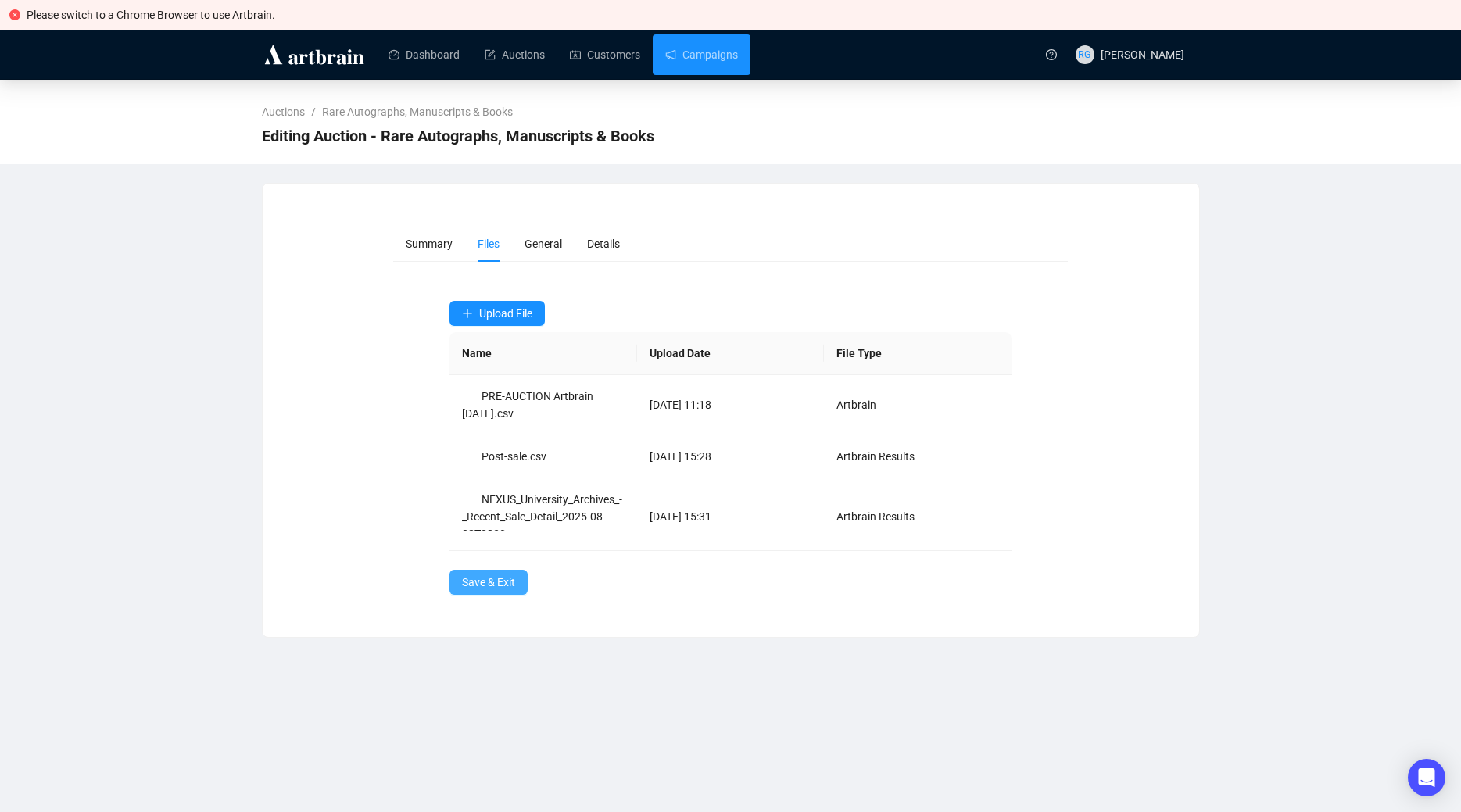
click at [514, 576] on span "Save & Exit" at bounding box center [488, 582] width 53 height 18
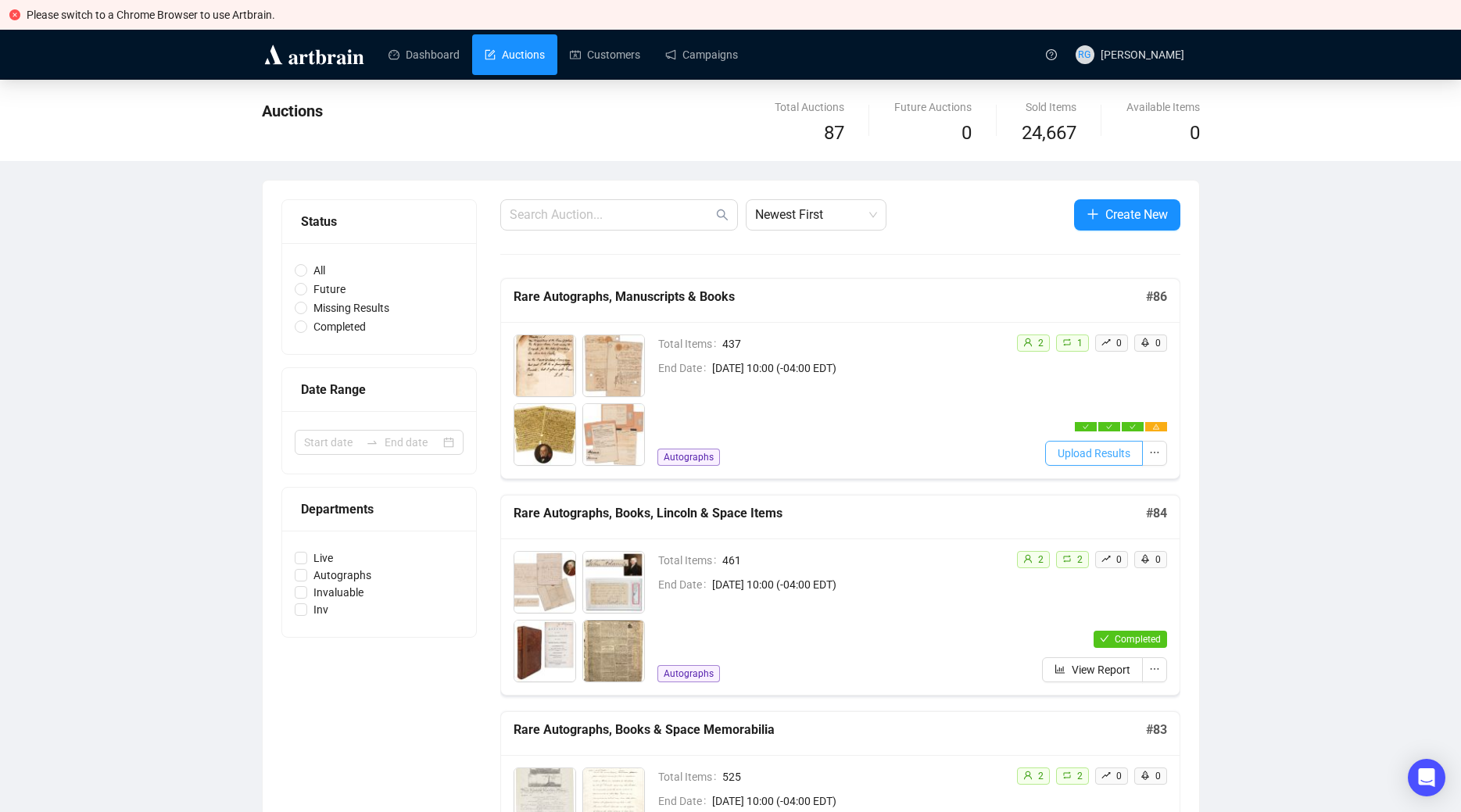
click at [1107, 457] on span "Upload Results" at bounding box center [1094, 453] width 73 height 18
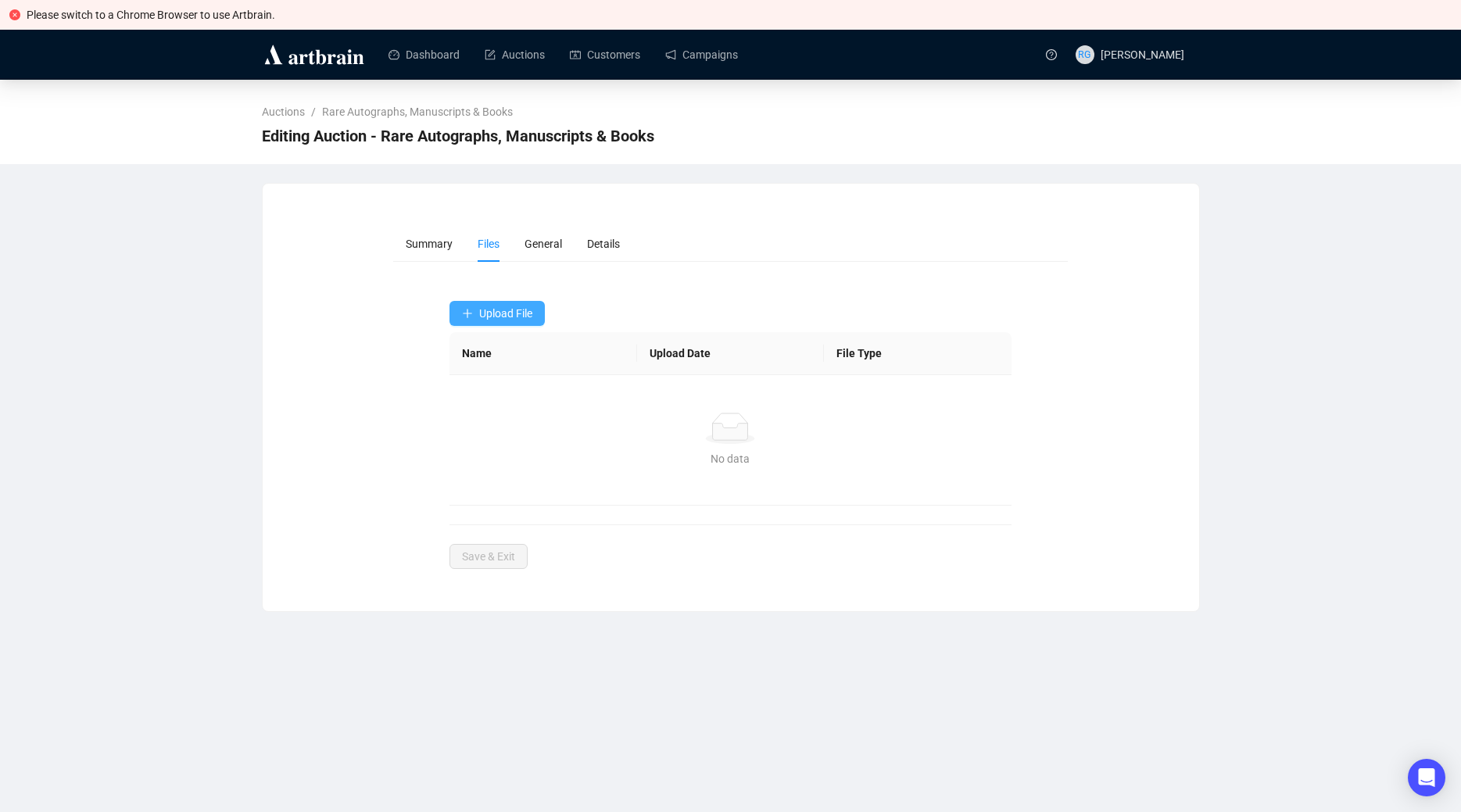
click at [483, 313] on span "Upload File" at bounding box center [505, 313] width 53 height 12
click at [496, 395] on span "Underbids" at bounding box center [498, 401] width 72 height 18
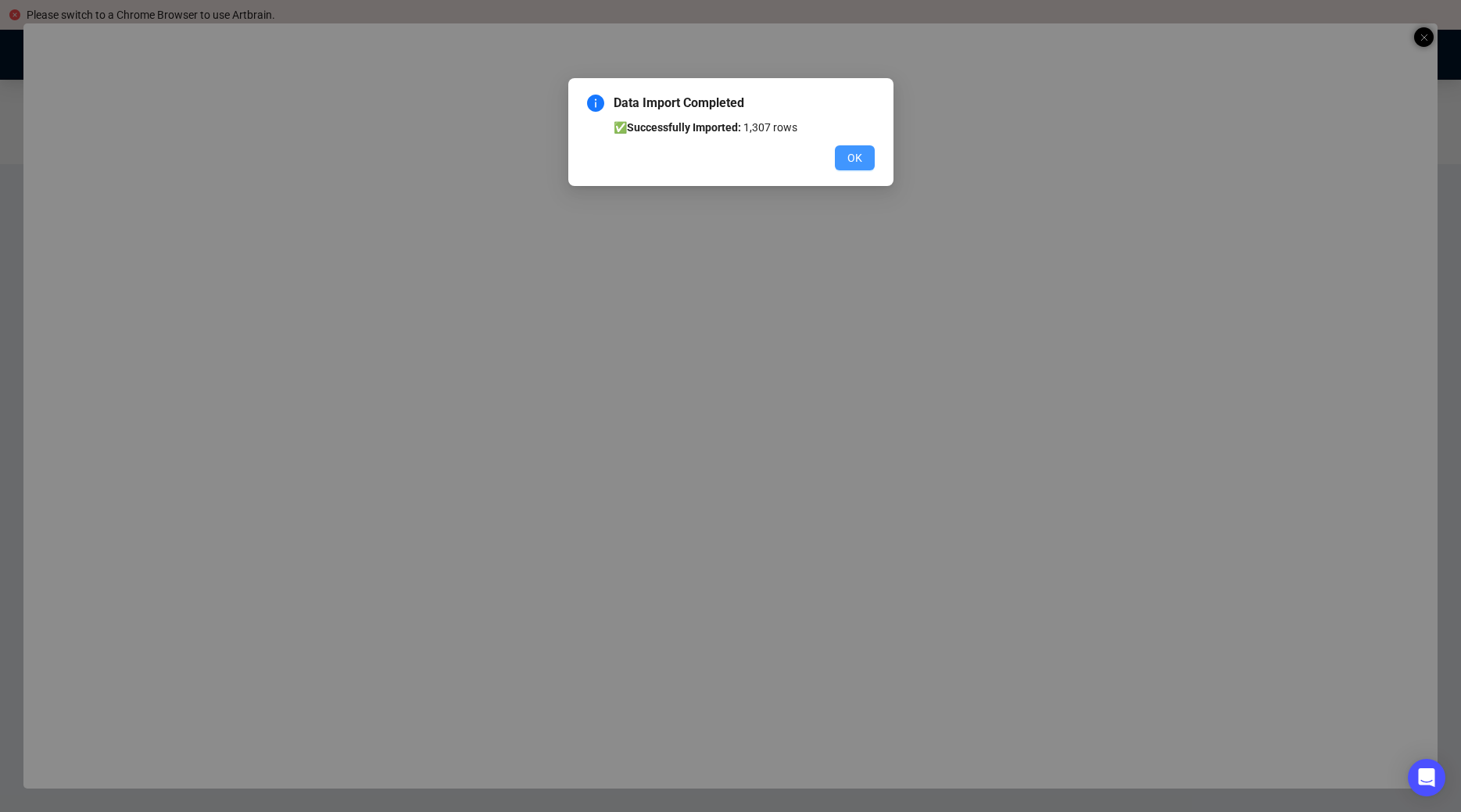
click at [853, 165] on span "OK" at bounding box center [855, 158] width 15 height 18
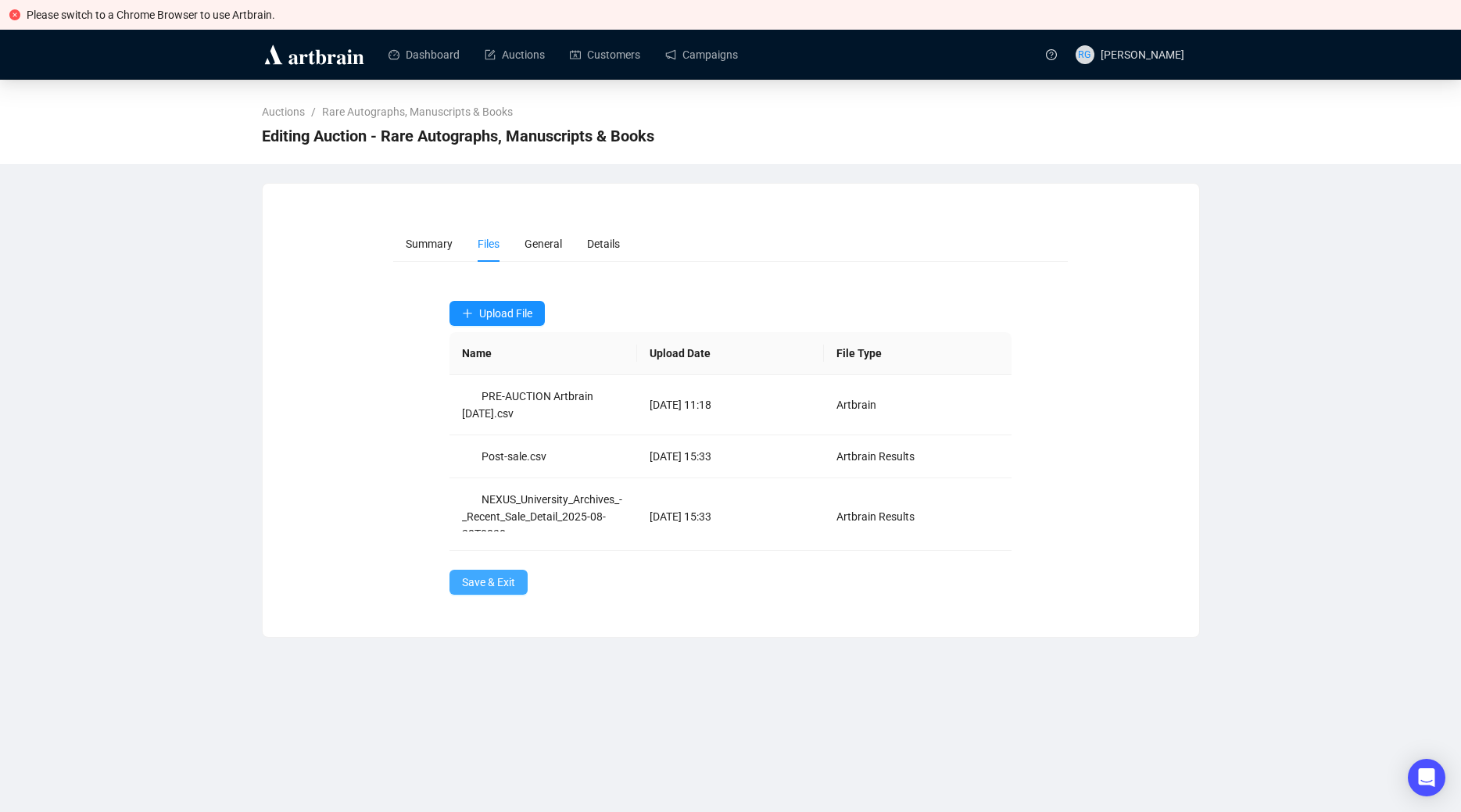
click at [502, 578] on span "Save & Exit" at bounding box center [488, 582] width 53 height 18
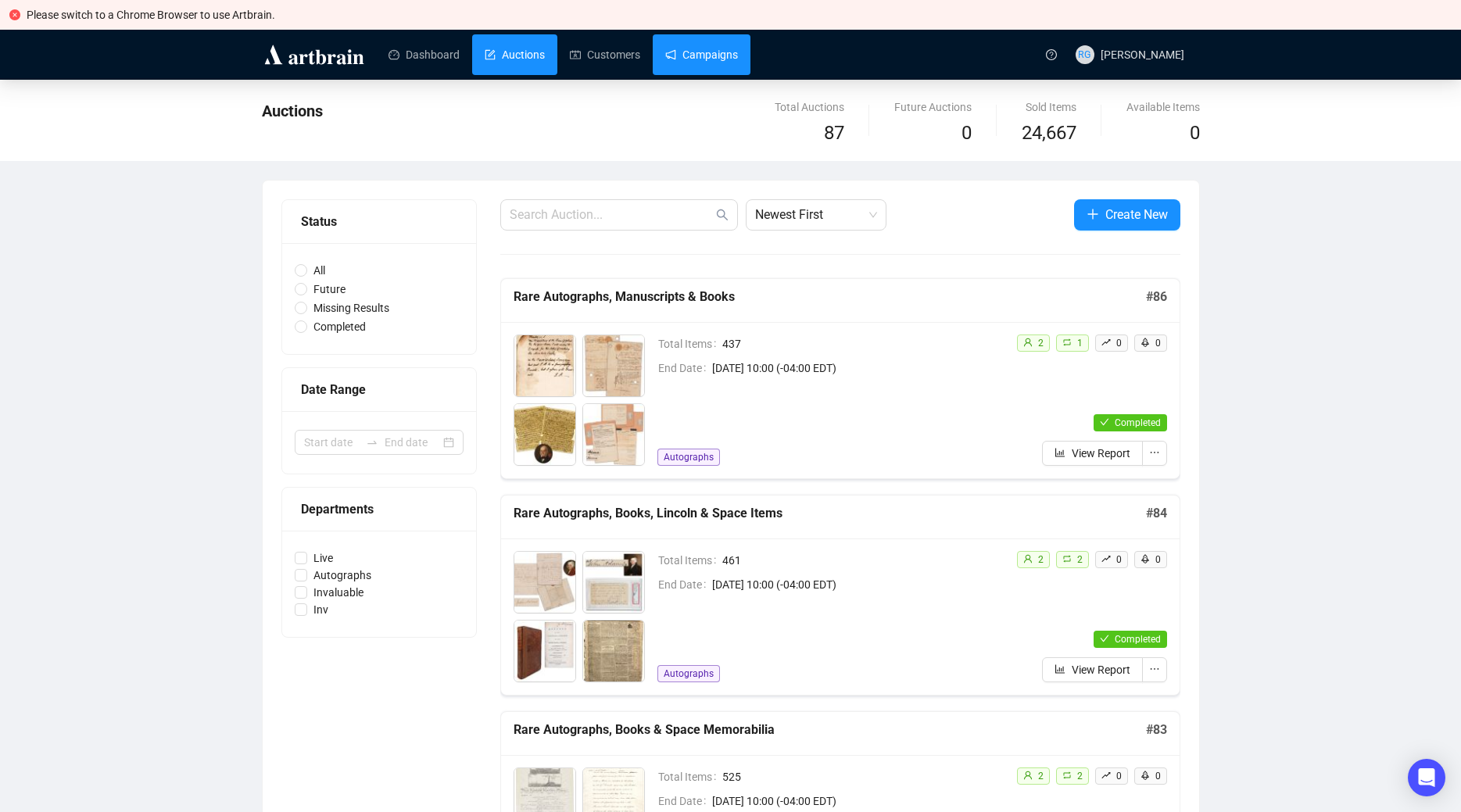
click at [679, 55] on link "Campaigns" at bounding box center [701, 55] width 73 height 40
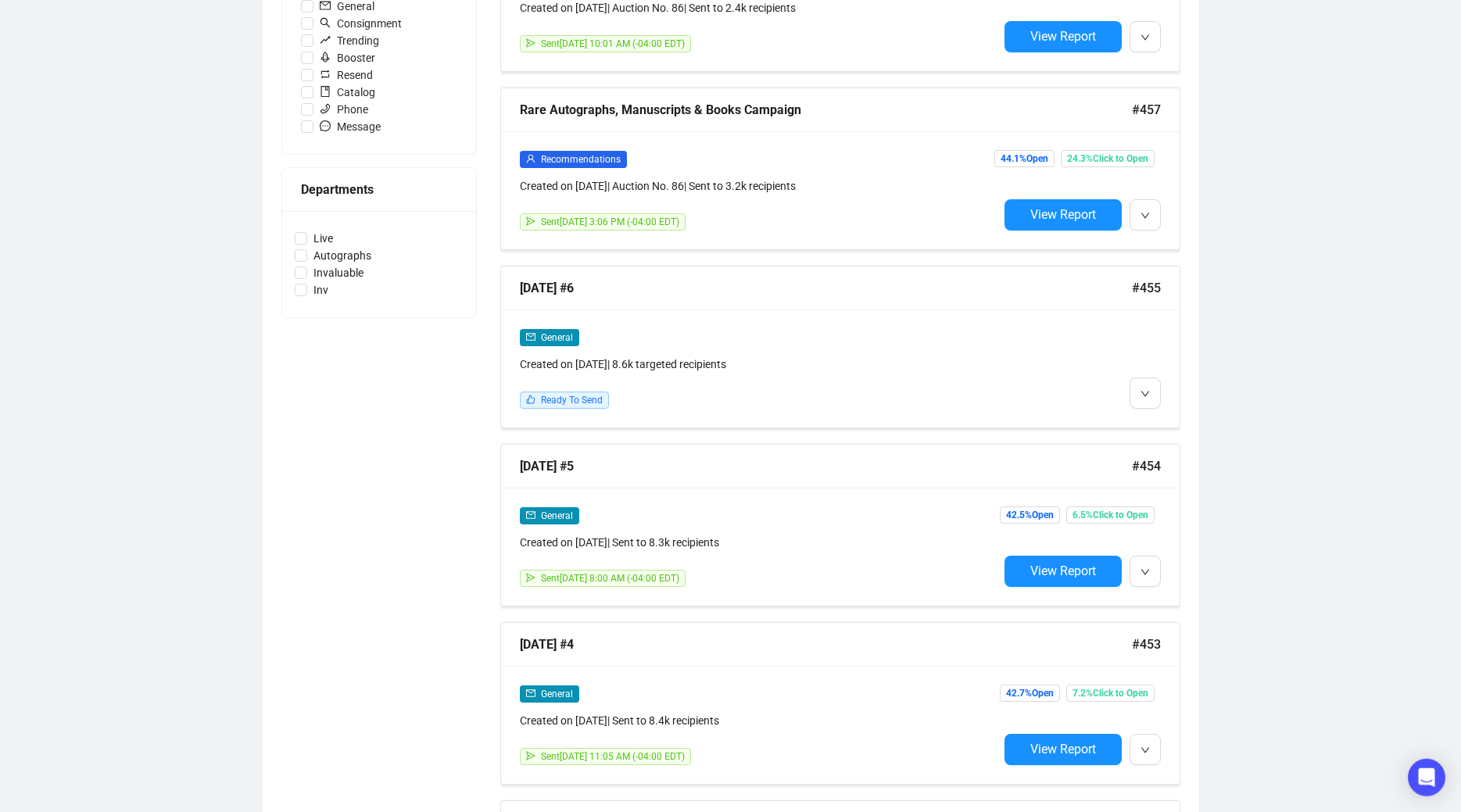
scroll to position [556, 0]
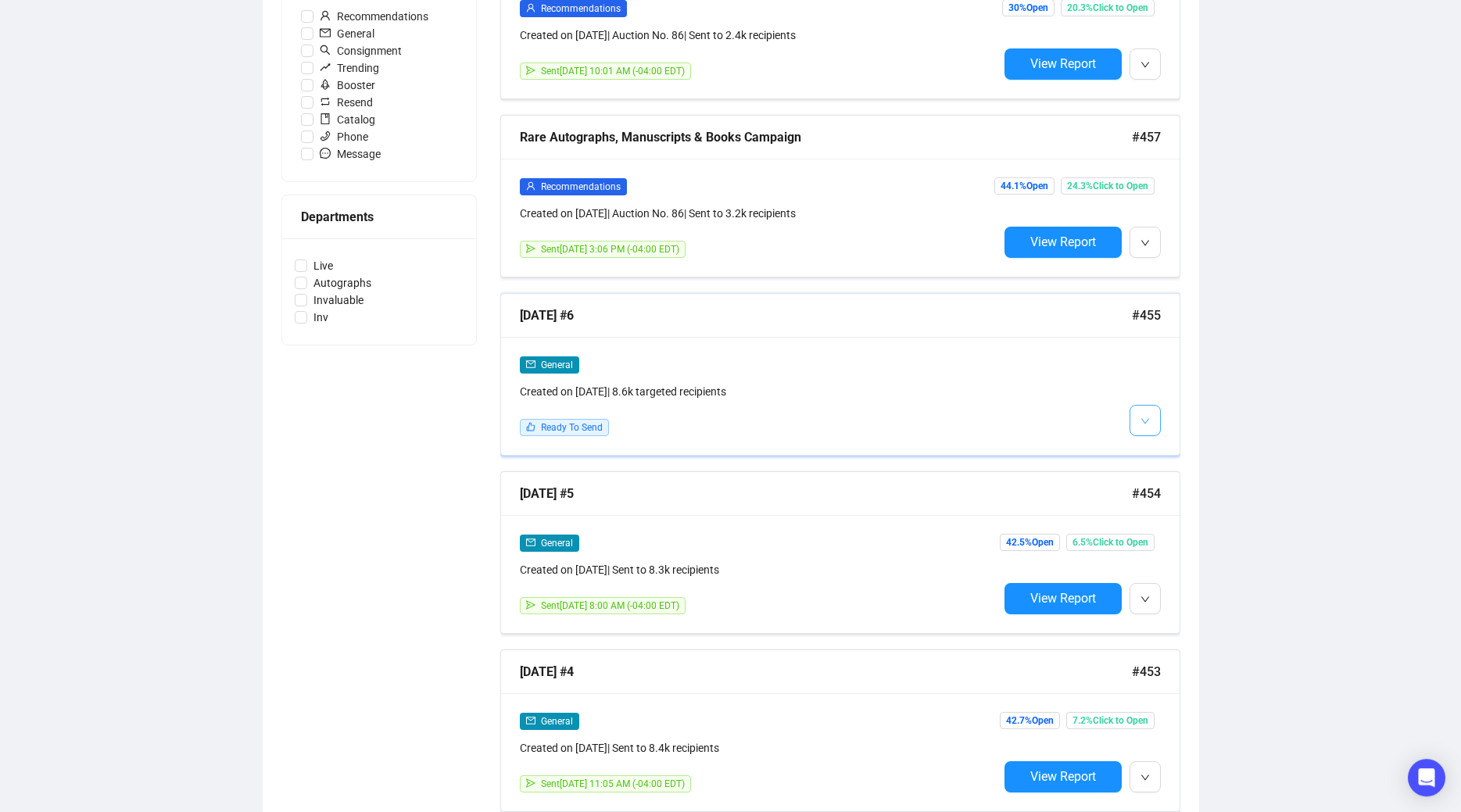
click at [1139, 415] on button "button" at bounding box center [1145, 421] width 32 height 32
click at [1160, 450] on li "Edit" at bounding box center [1174, 453] width 83 height 25
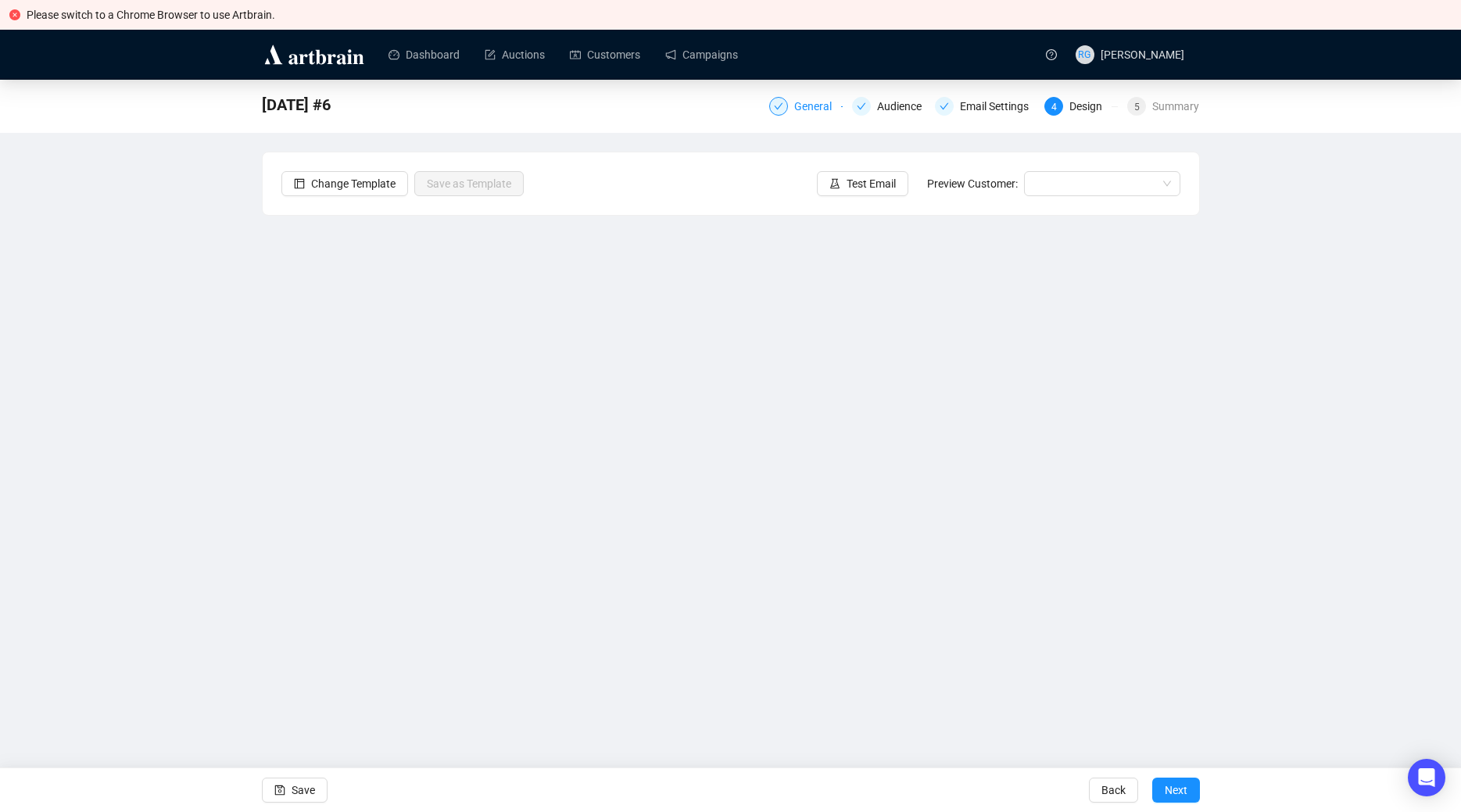
click at [788, 105] on div at bounding box center [778, 106] width 18 height 18
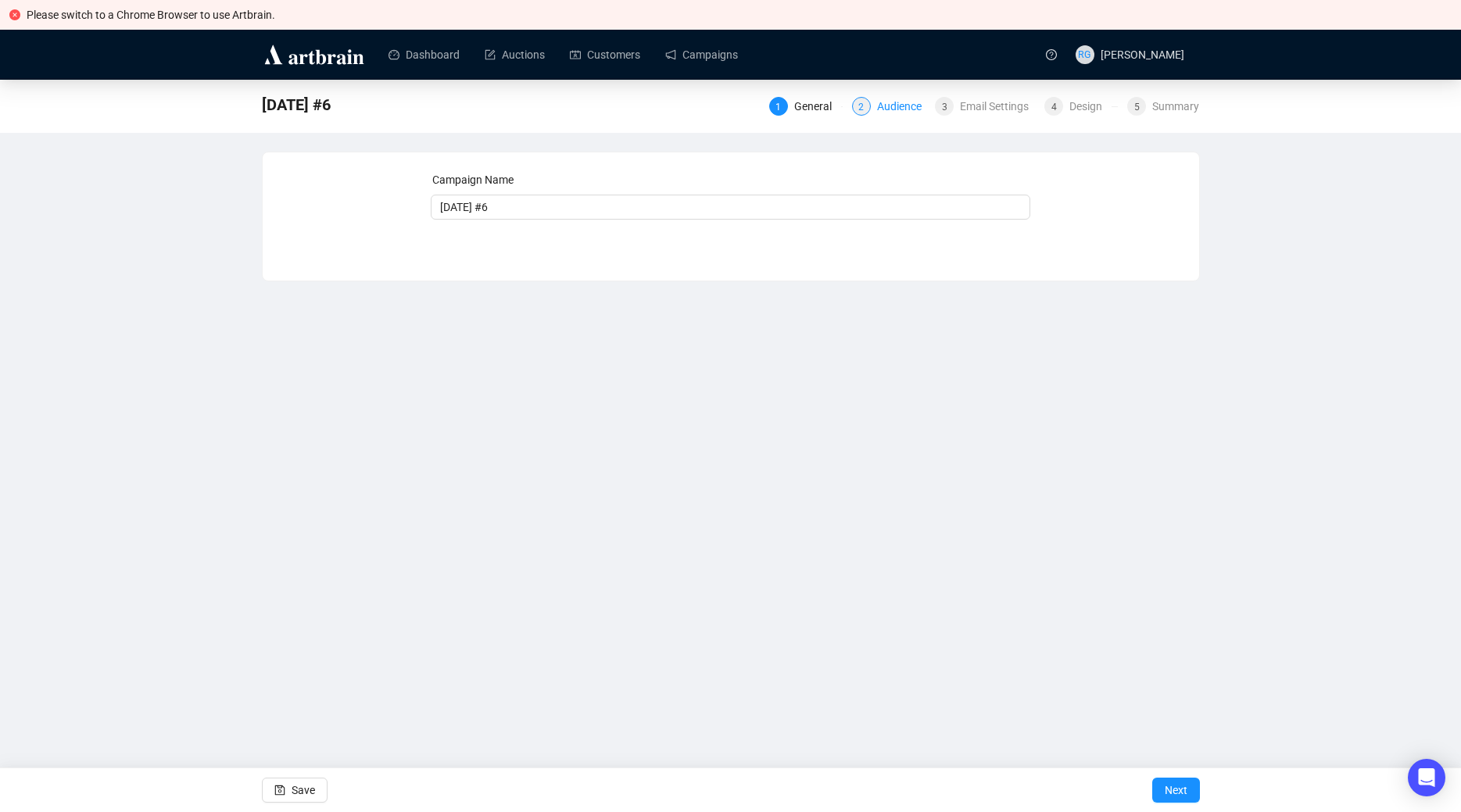
click at [870, 108] on div "2" at bounding box center [861, 106] width 18 height 18
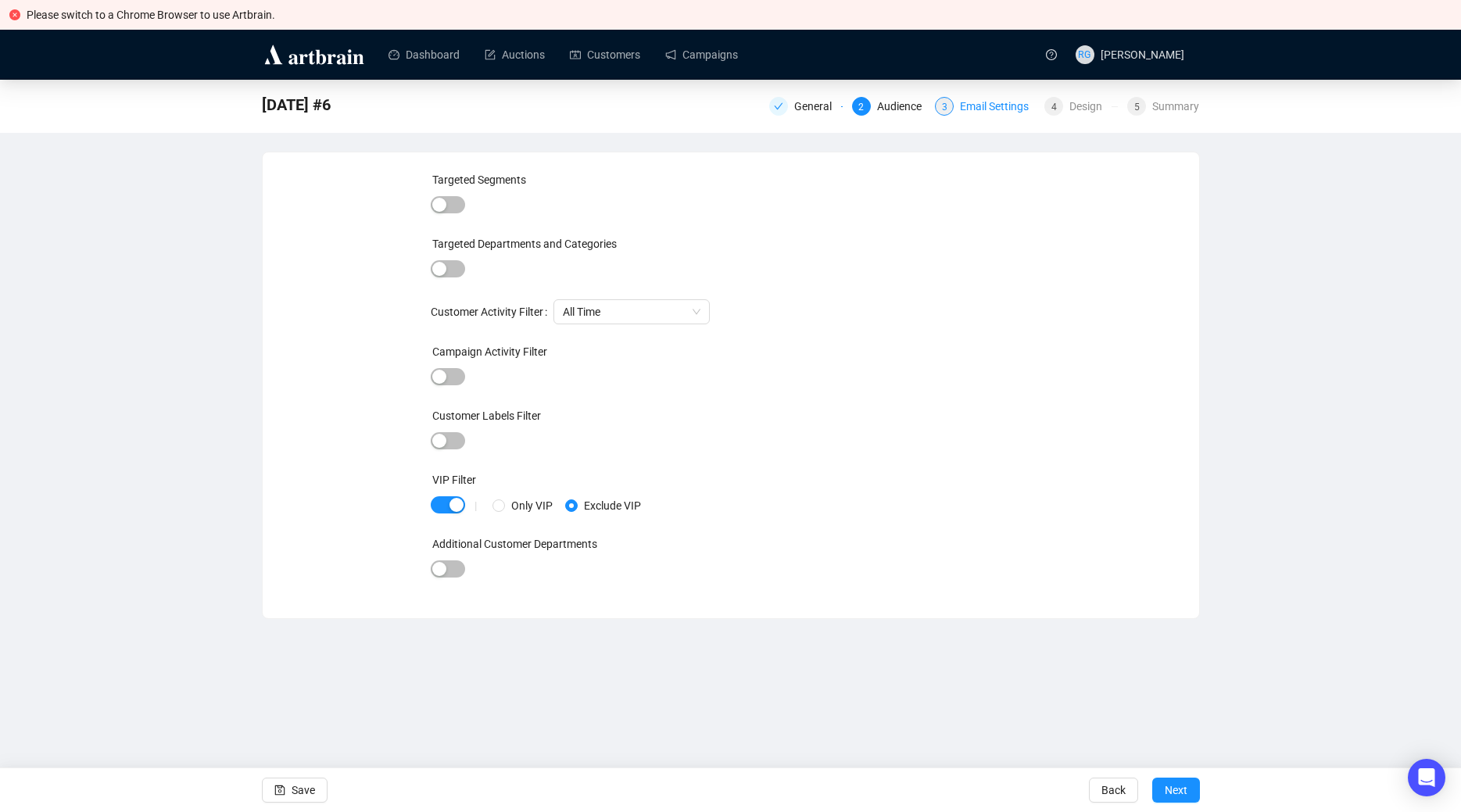
click at [962, 106] on div "3 Email Settings" at bounding box center [985, 106] width 100 height 18
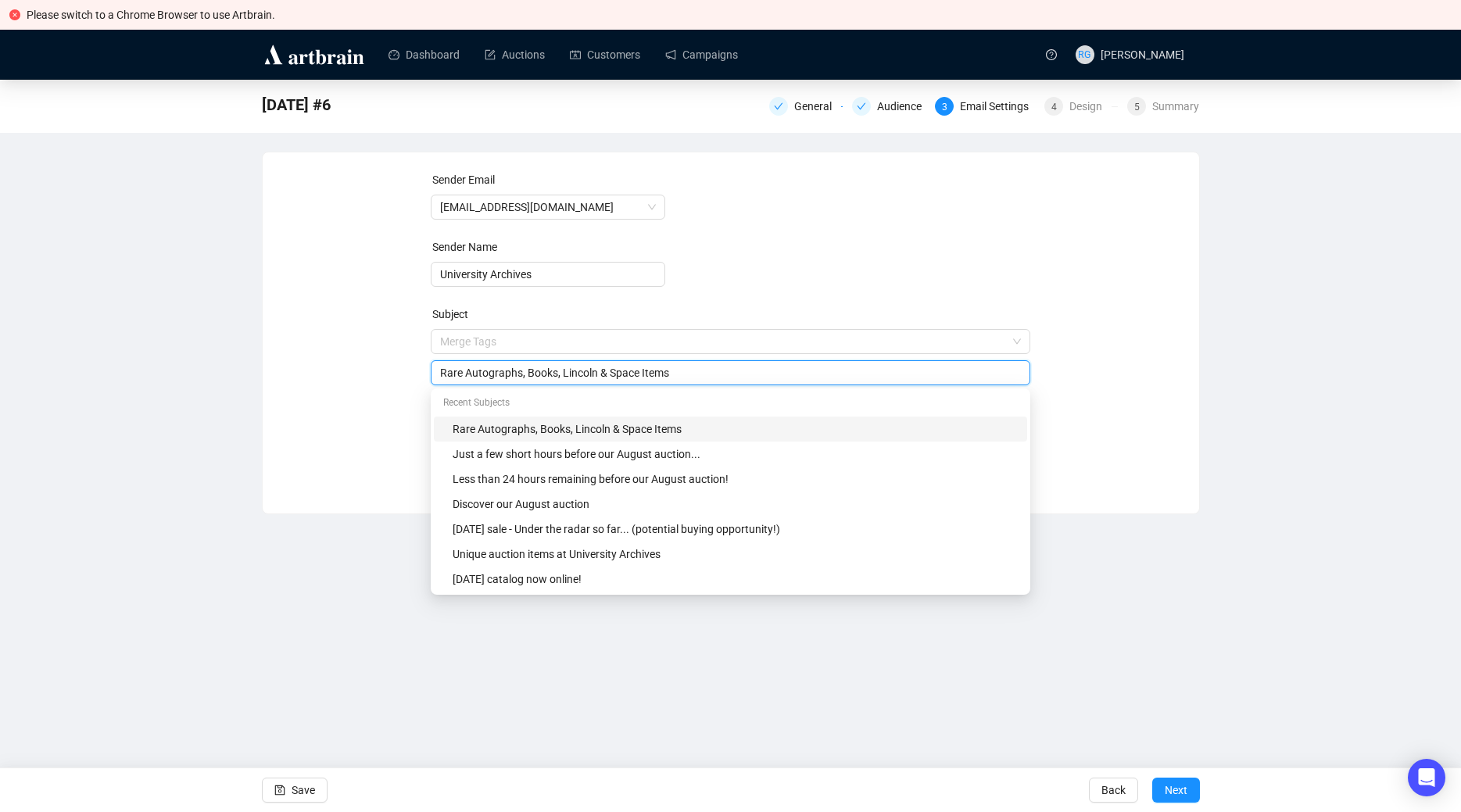
drag, startPoint x: 529, startPoint y: 340, endPoint x: 721, endPoint y: 347, distance: 192.1
click at [721, 364] on input "Rare Autographs, Books, Lincoln & Space Items" at bounding box center [730, 373] width 581 height 18
type input "Rare Autographs, Manuscripts & Books"
click at [309, 418] on div "Sender Email [EMAIL_ADDRESS][DOMAIN_NAME] Sender Name University Archives Subje…" at bounding box center [730, 321] width 899 height 300
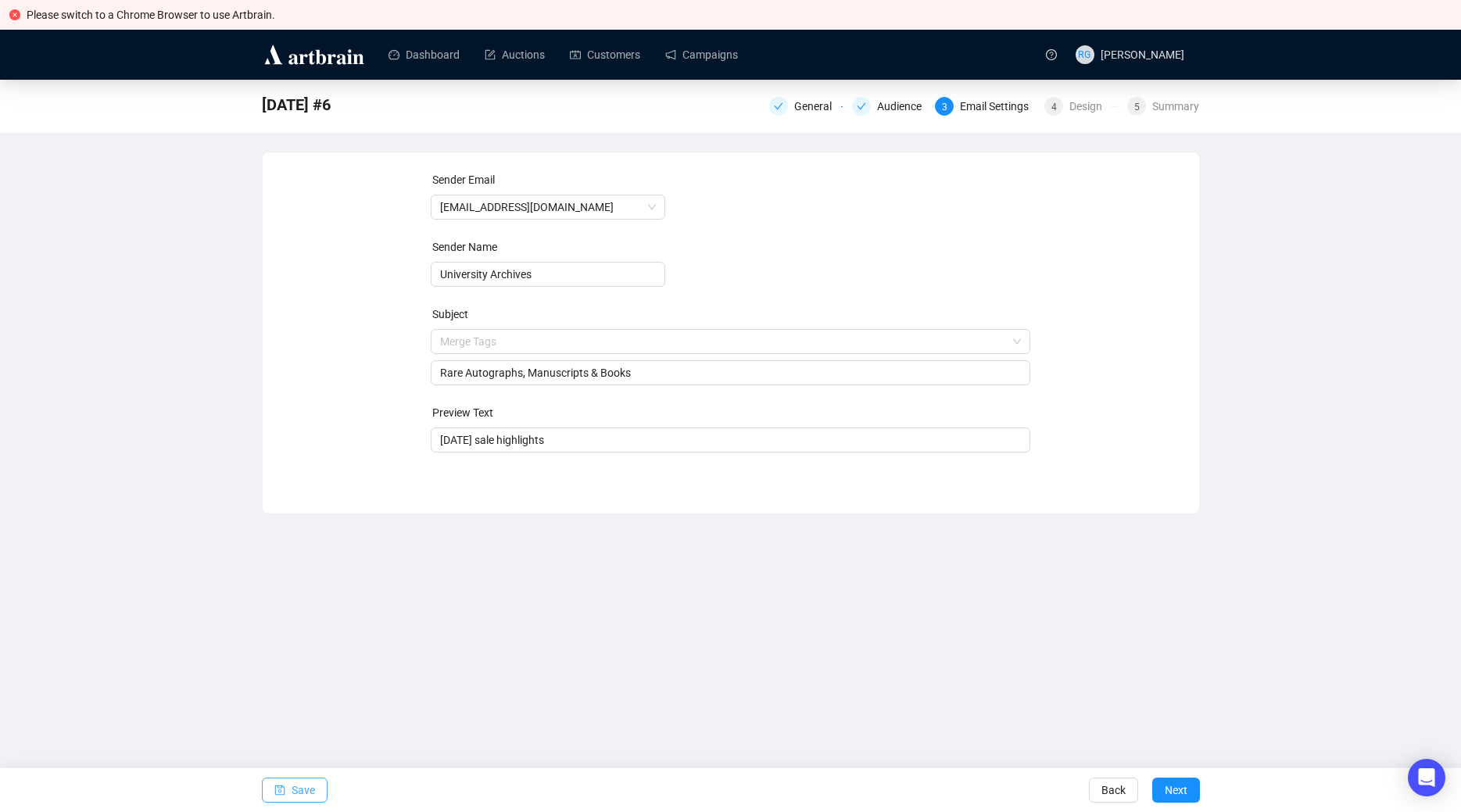
click at [284, 790] on icon "save" at bounding box center [280, 790] width 11 height 11
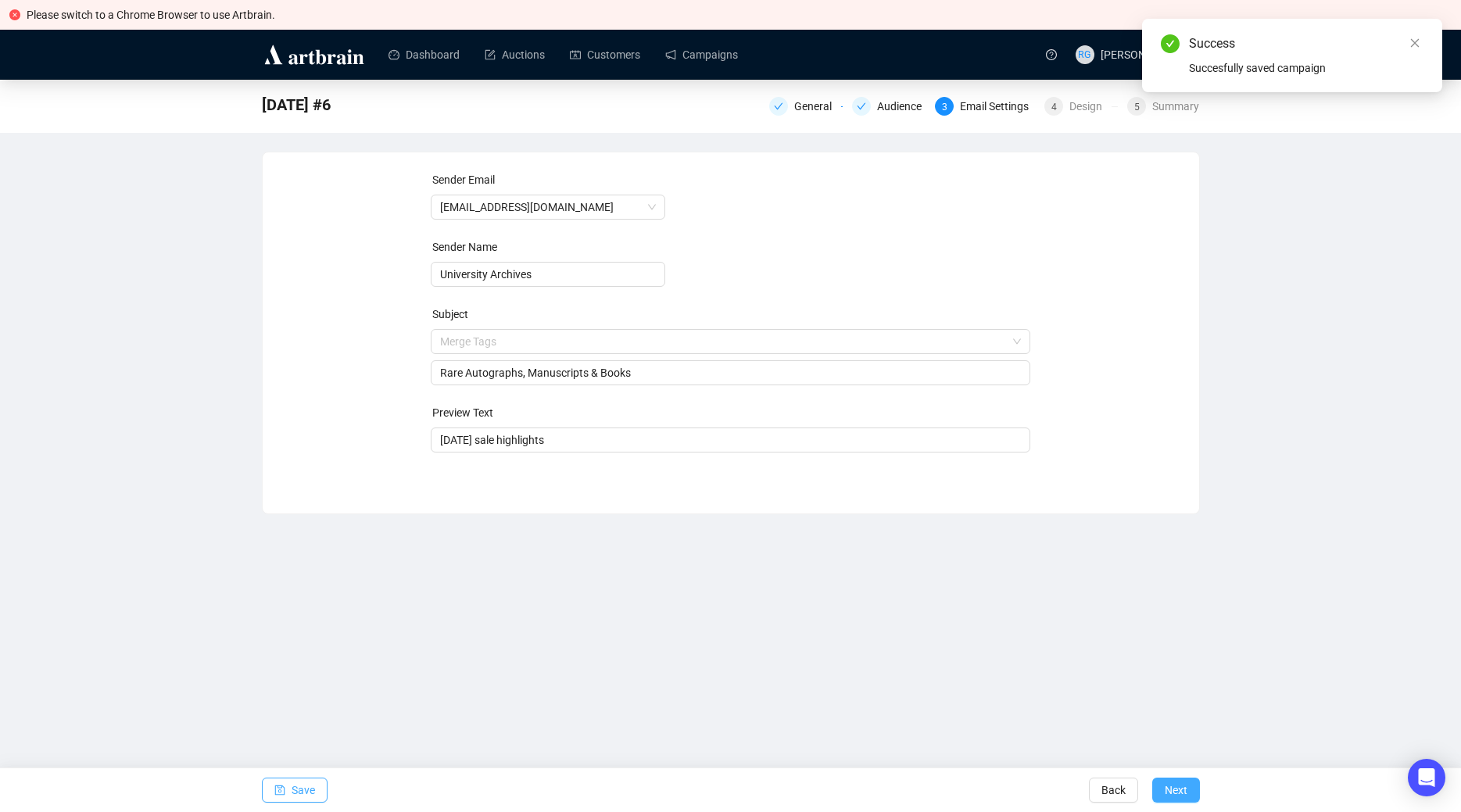
click at [1184, 794] on span "Next" at bounding box center [1176, 790] width 23 height 44
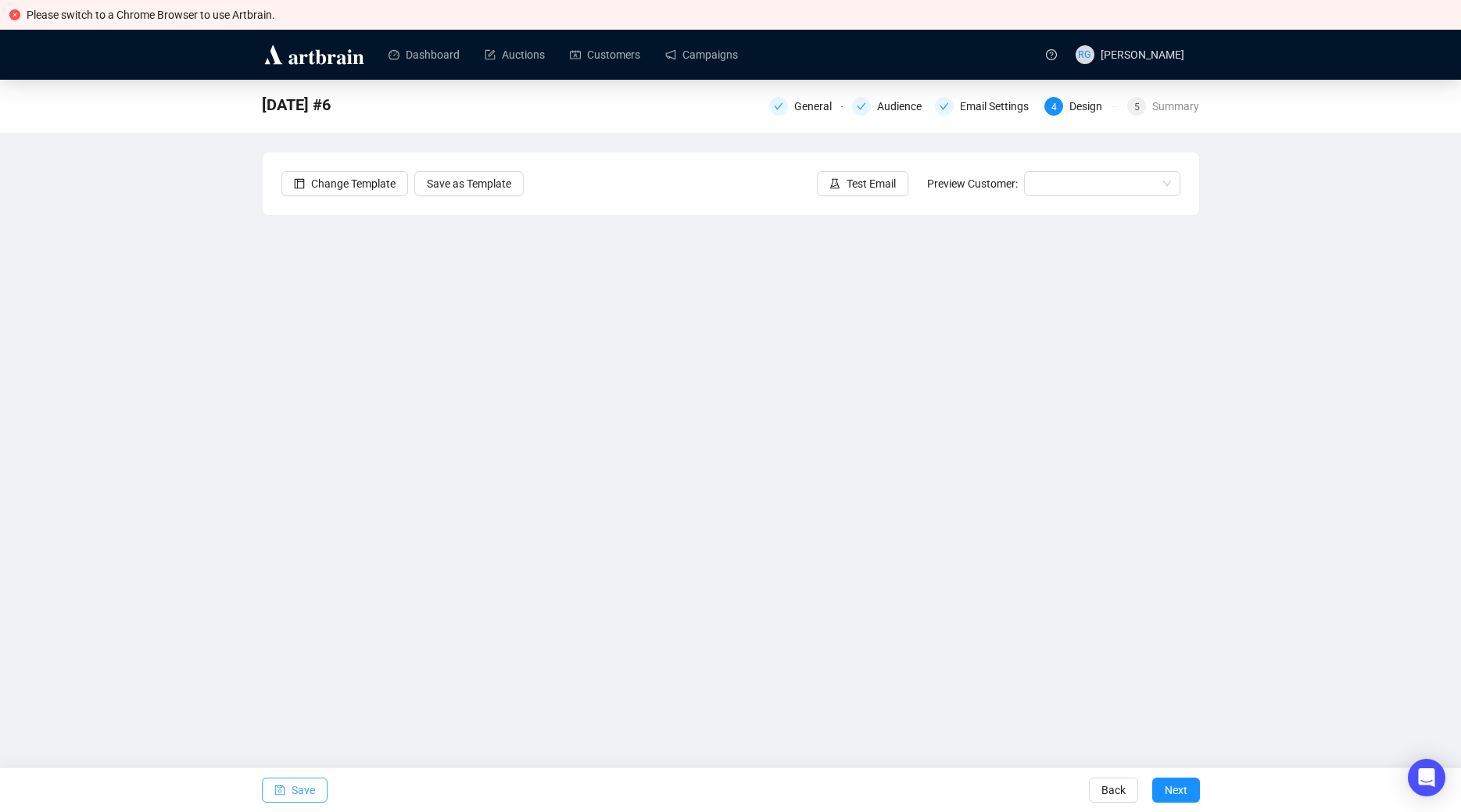
click at [295, 782] on span "Save" at bounding box center [303, 790] width 24 height 44
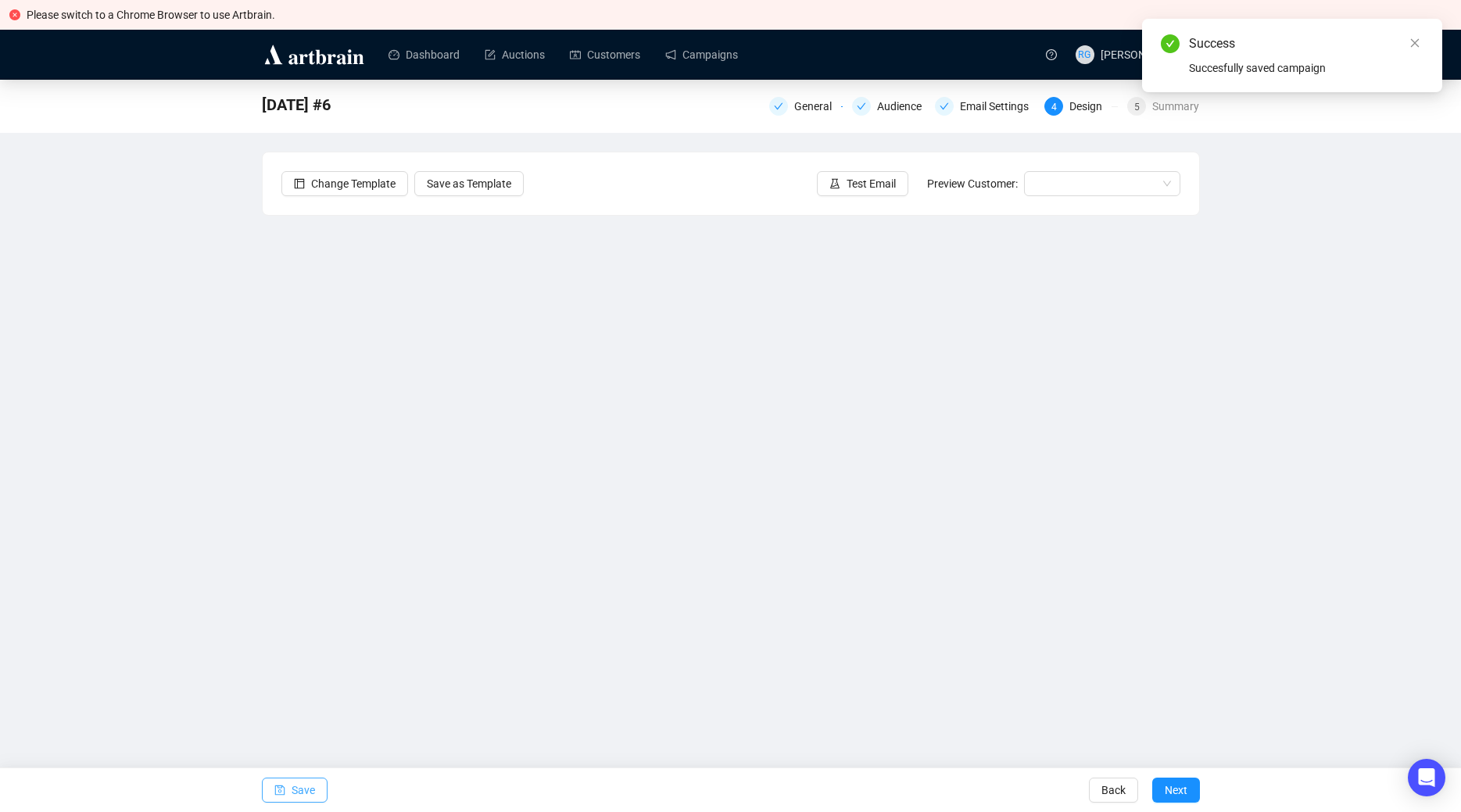
click at [294, 787] on span "Save" at bounding box center [303, 790] width 24 height 44
click at [1164, 794] on button "Next" at bounding box center [1176, 790] width 48 height 25
